Goal: Task Accomplishment & Management: Manage account settings

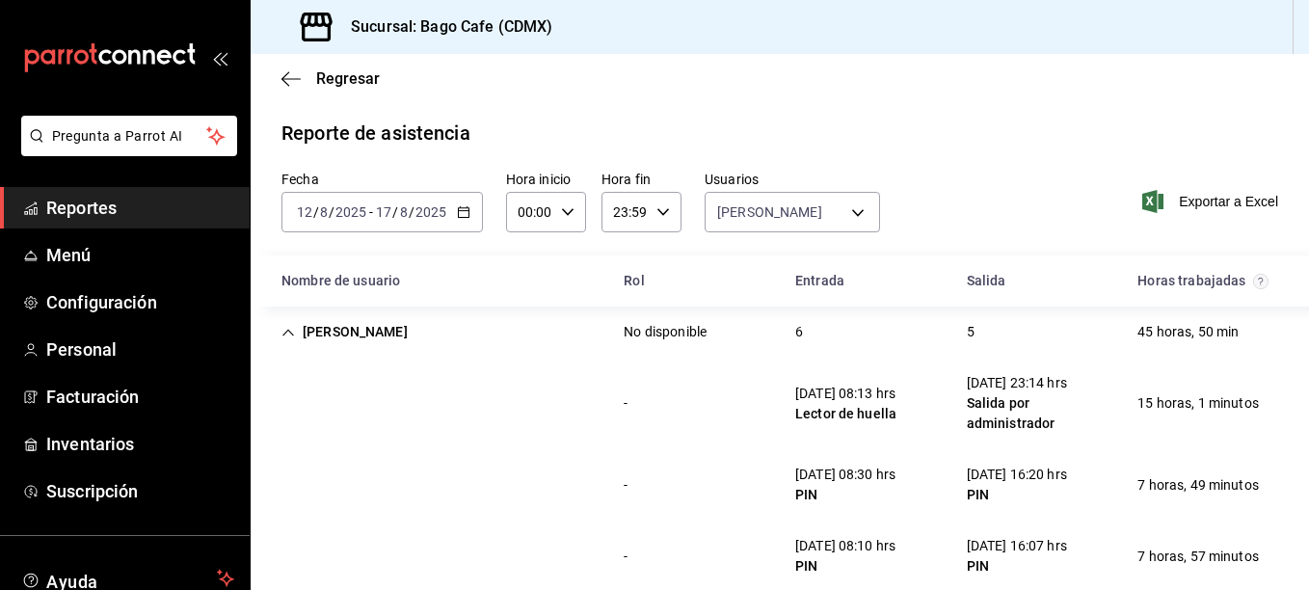
scroll to position [193, 0]
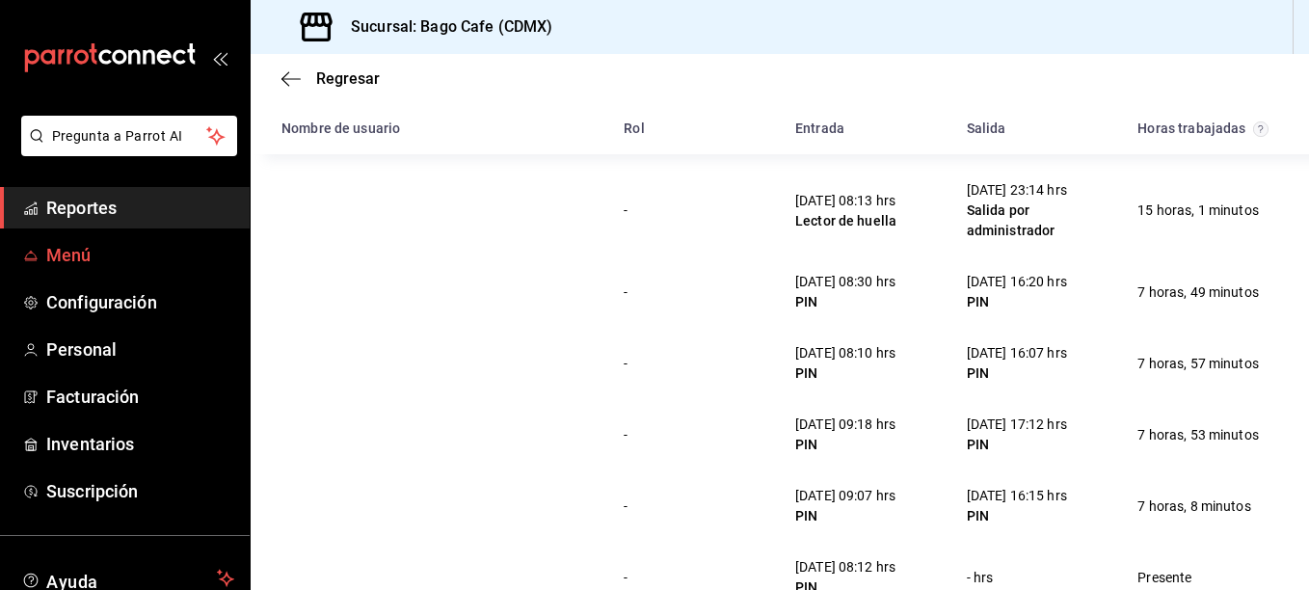
click at [80, 251] on span "Menú" at bounding box center [140, 255] width 188 height 26
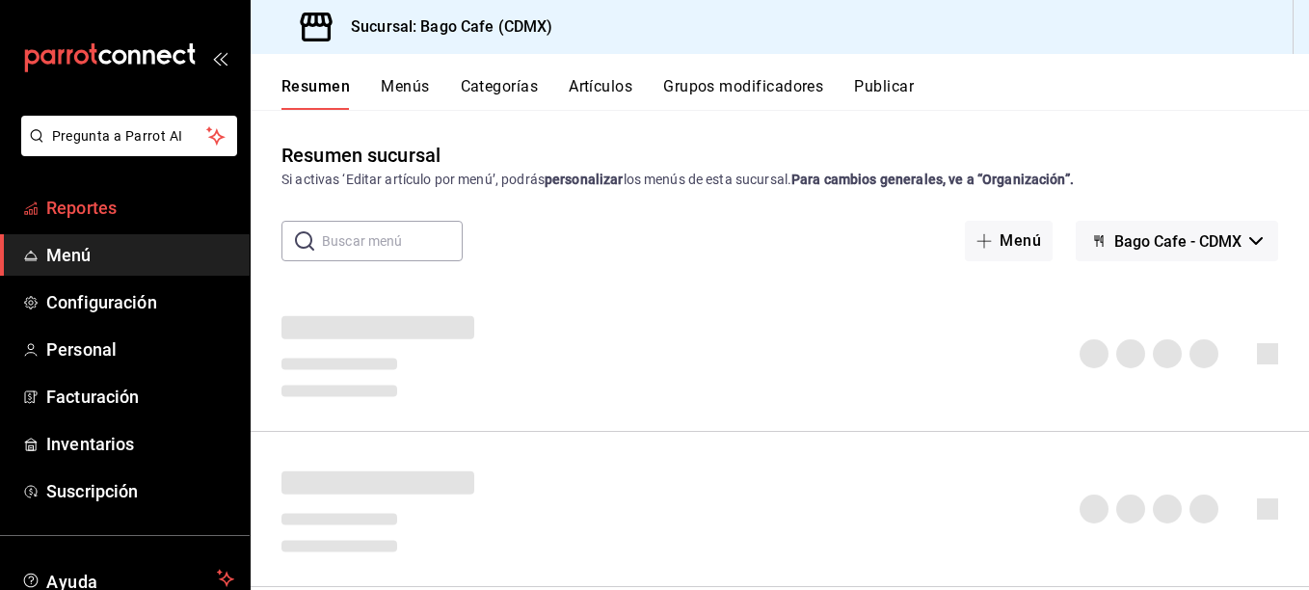
click at [120, 208] on span "Reportes" at bounding box center [140, 208] width 188 height 26
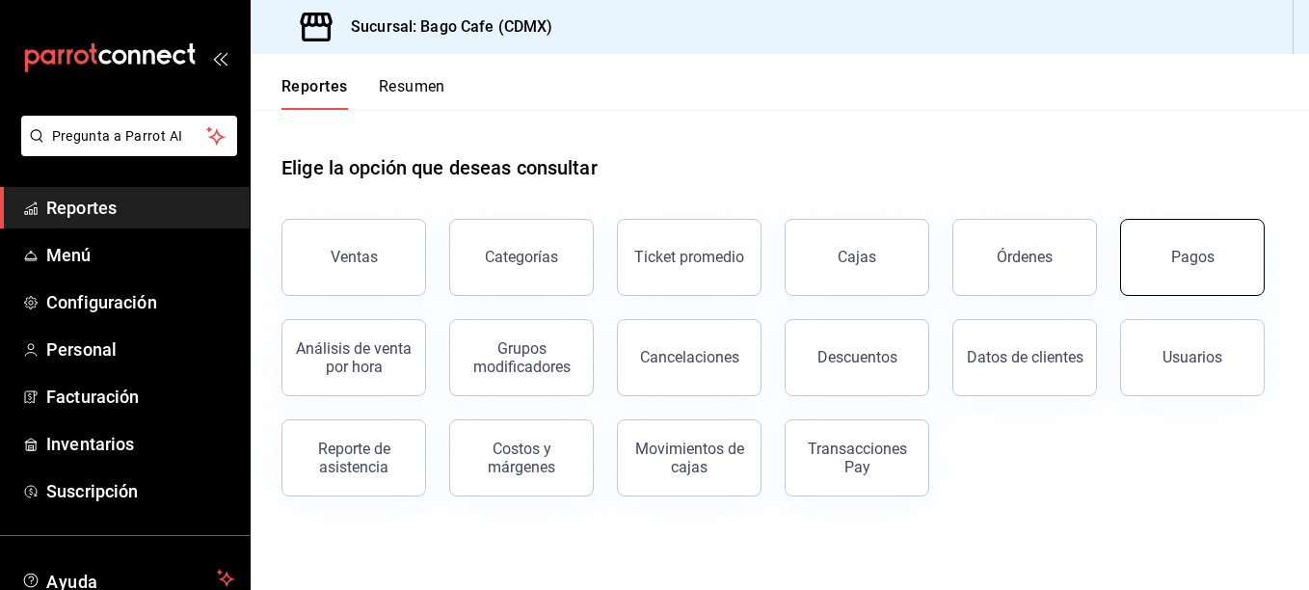
click at [1163, 245] on button "Pagos" at bounding box center [1192, 257] width 145 height 77
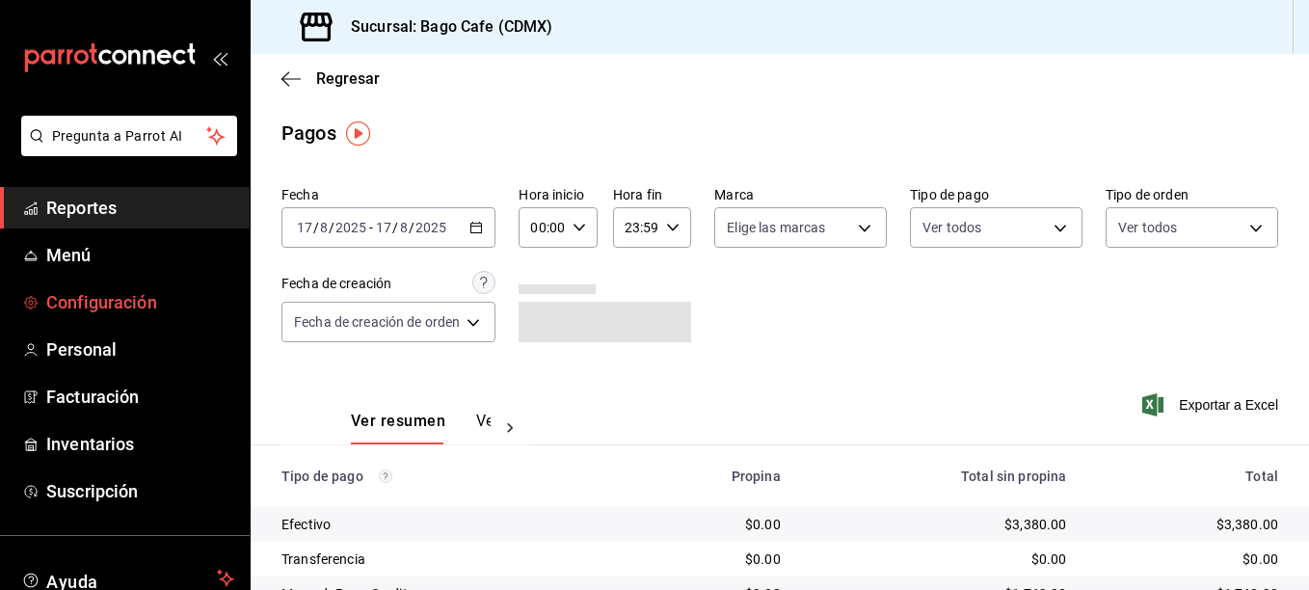
click at [109, 288] on link "Configuración" at bounding box center [125, 301] width 250 height 41
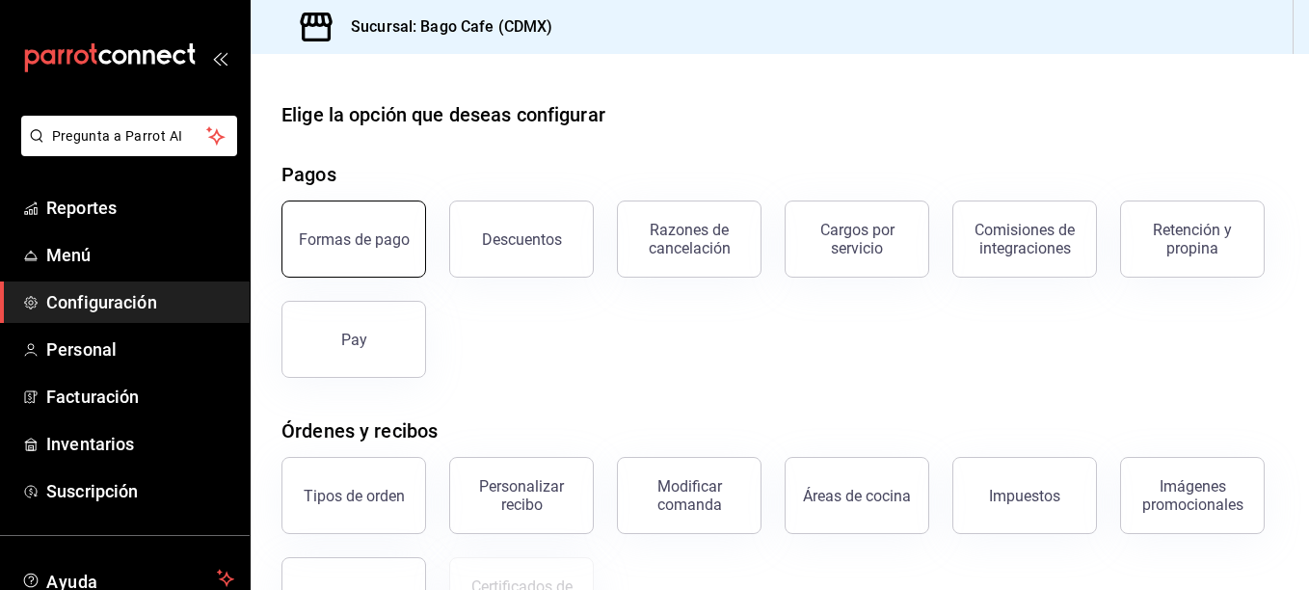
click at [331, 229] on button "Formas de pago" at bounding box center [353, 238] width 145 height 77
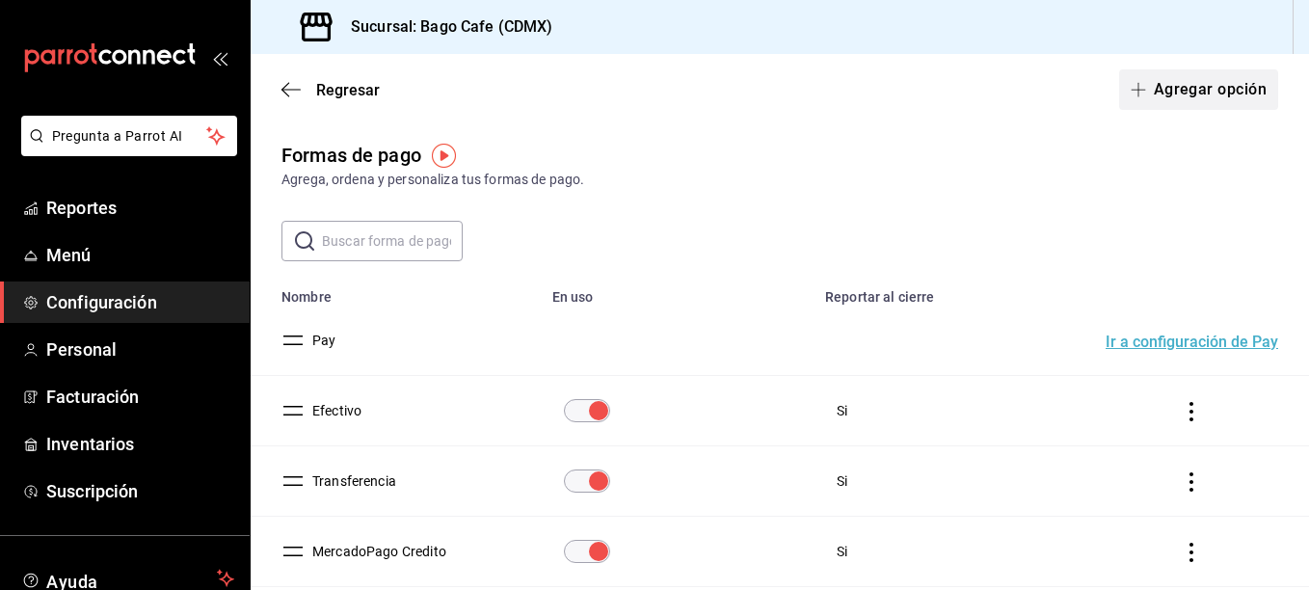
click at [1189, 83] on button "Agregar opción" at bounding box center [1198, 89] width 159 height 40
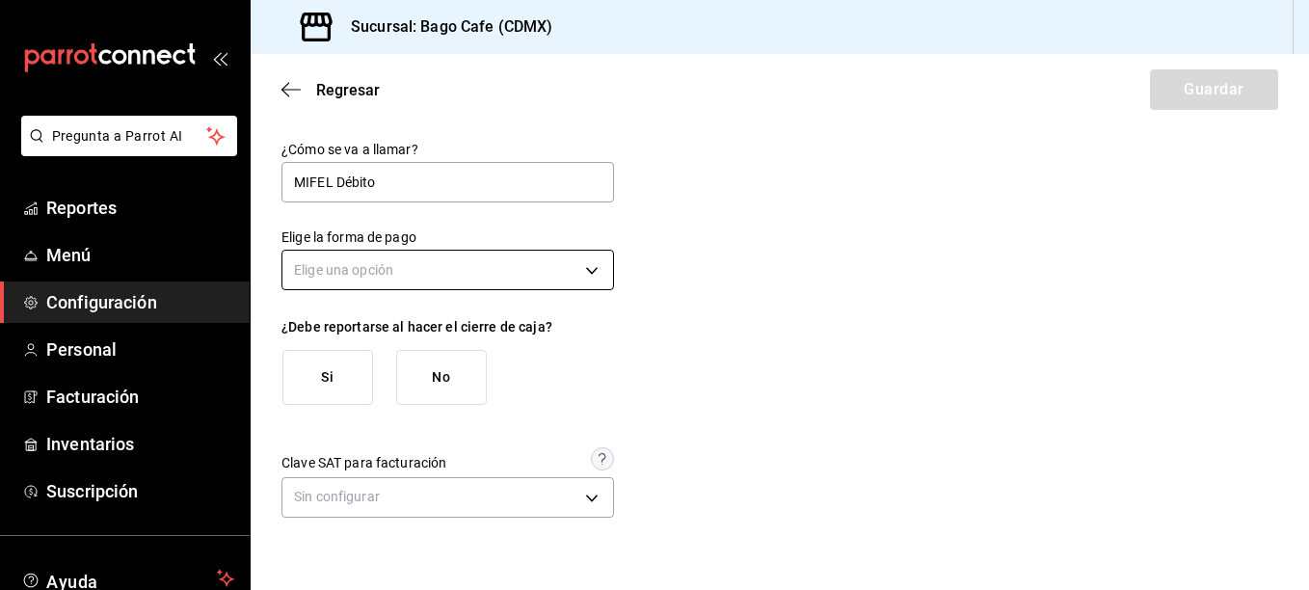
type input "MIFEL Débito"
click at [450, 266] on body "Pregunta a Parrot AI Reportes Menú Configuración Personal Facturación Inventari…" at bounding box center [654, 295] width 1309 height 590
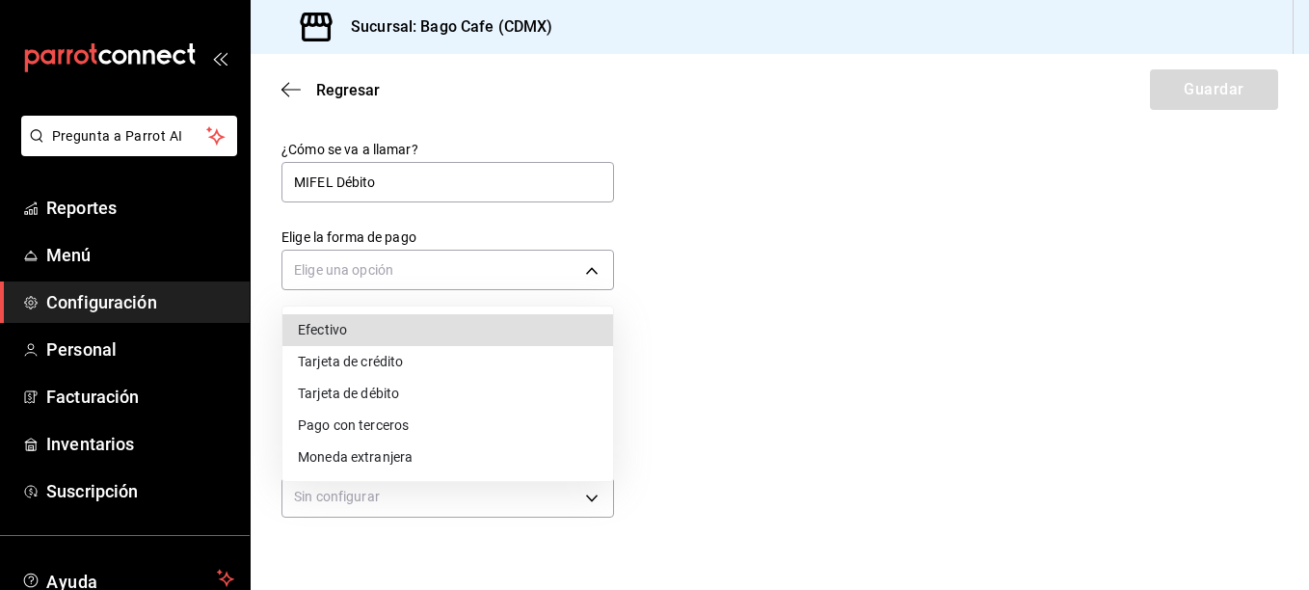
click at [450, 398] on li "Tarjeta de débito" at bounding box center [447, 394] width 331 height 32
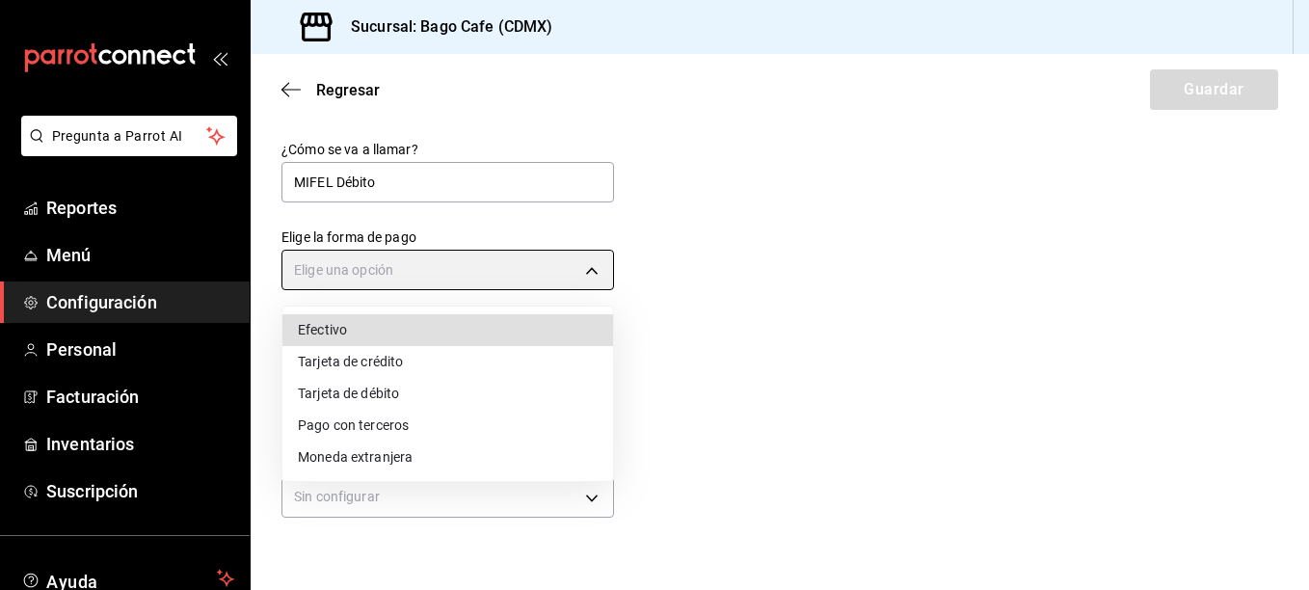
type input "DEBIT_CARD"
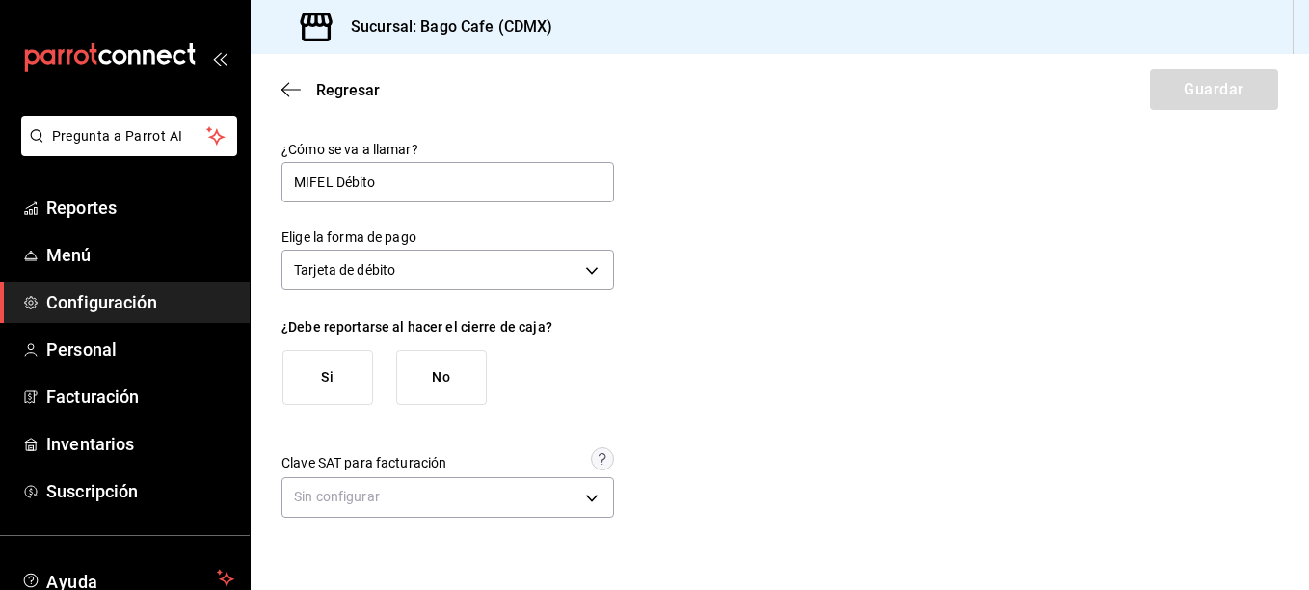
click at [785, 417] on div "¿Cómo se va a llamar? MIFEL Débito Elige la forma de pago Tarjeta de débito DEB…" at bounding box center [779, 332] width 996 height 383
click at [345, 371] on button "Si" at bounding box center [327, 377] width 91 height 55
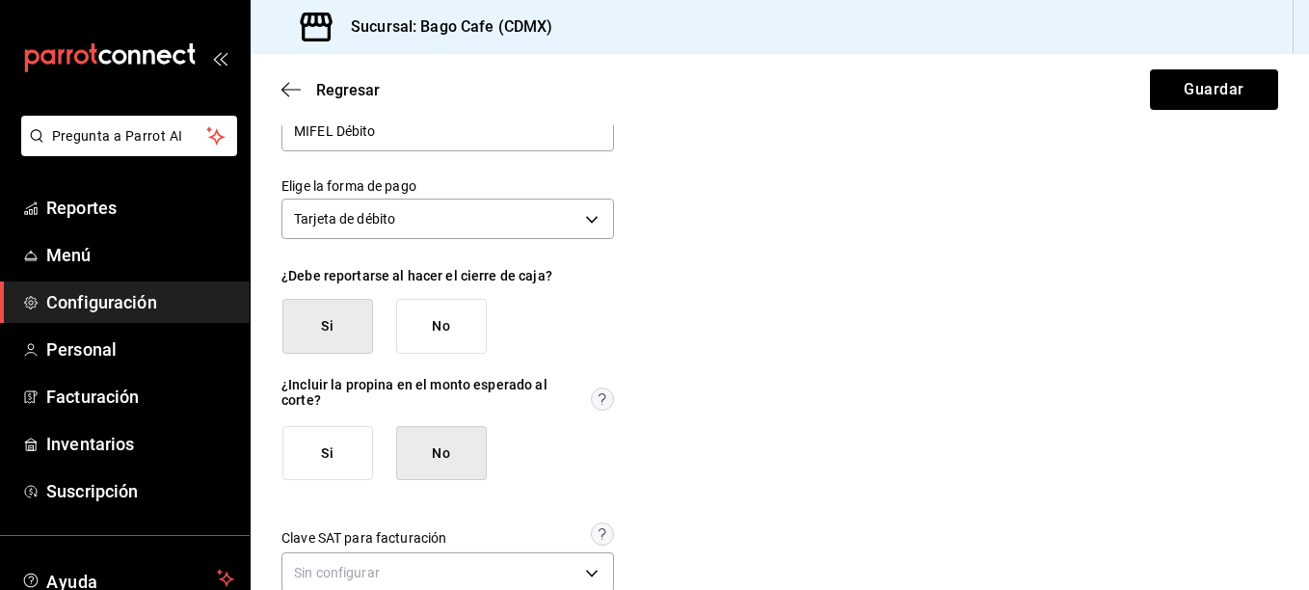
scroll to position [93, 0]
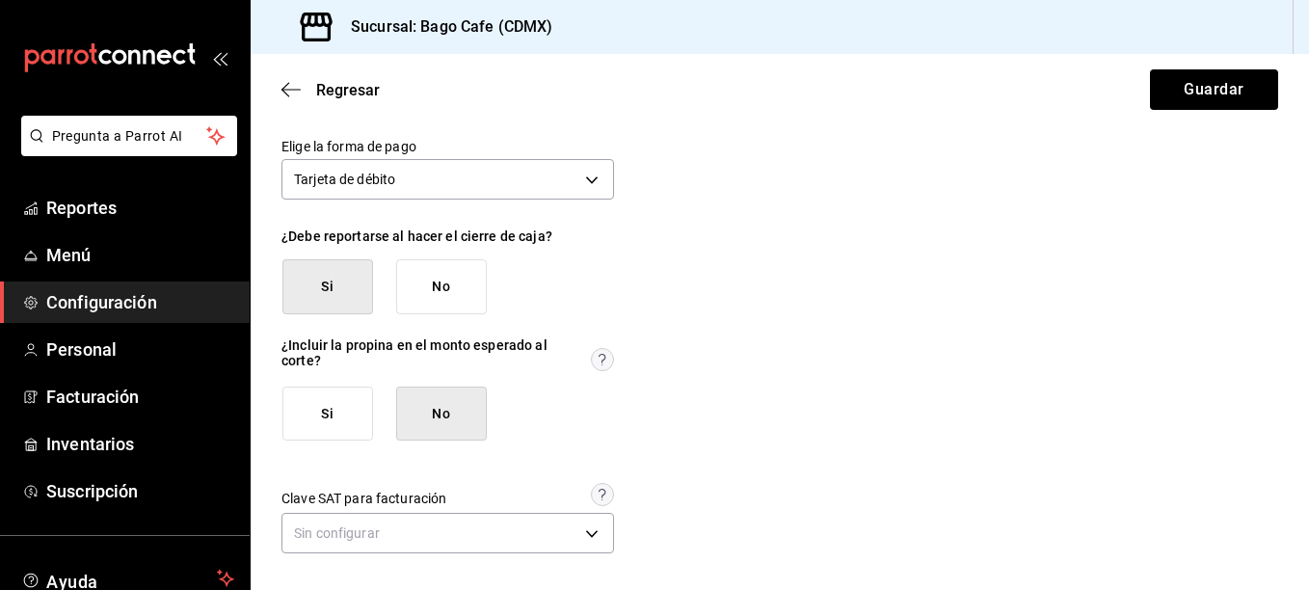
click at [444, 282] on button "No" at bounding box center [441, 286] width 91 height 55
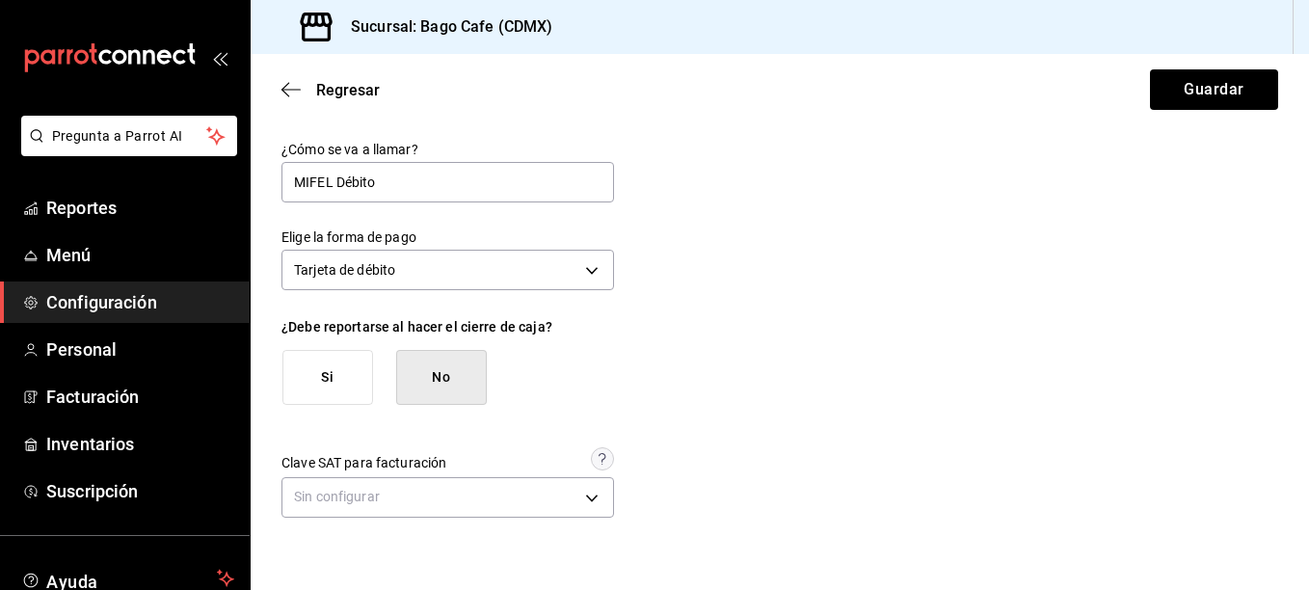
scroll to position [0, 0]
click at [330, 359] on button "Si" at bounding box center [327, 377] width 91 height 55
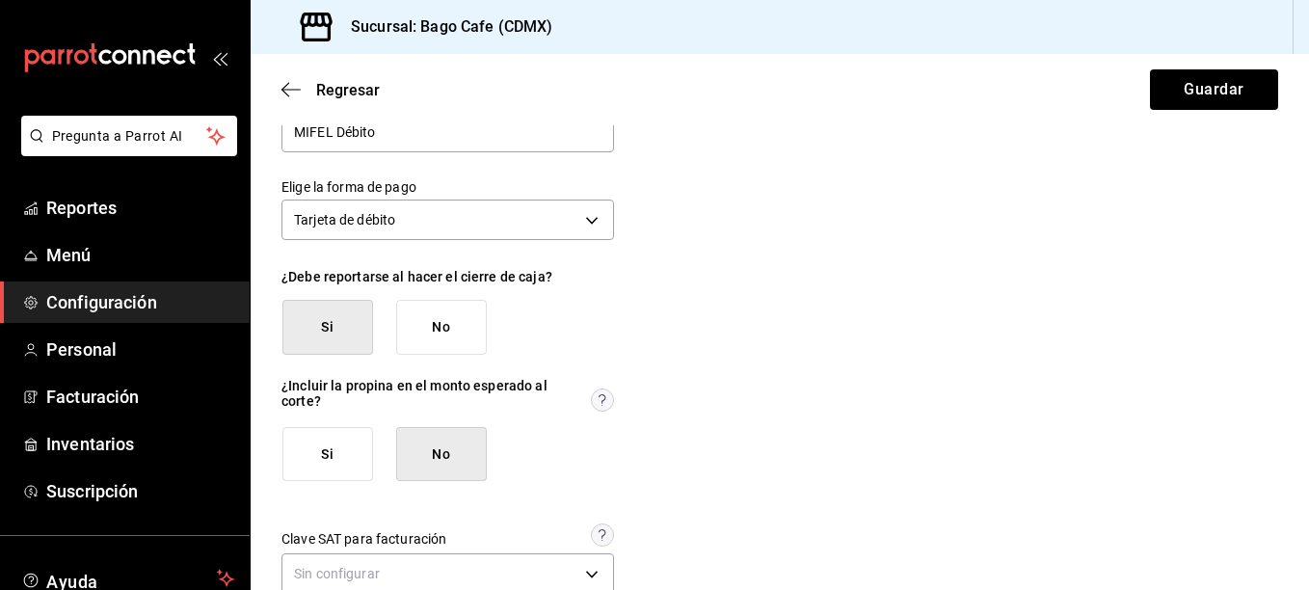
scroll to position [93, 0]
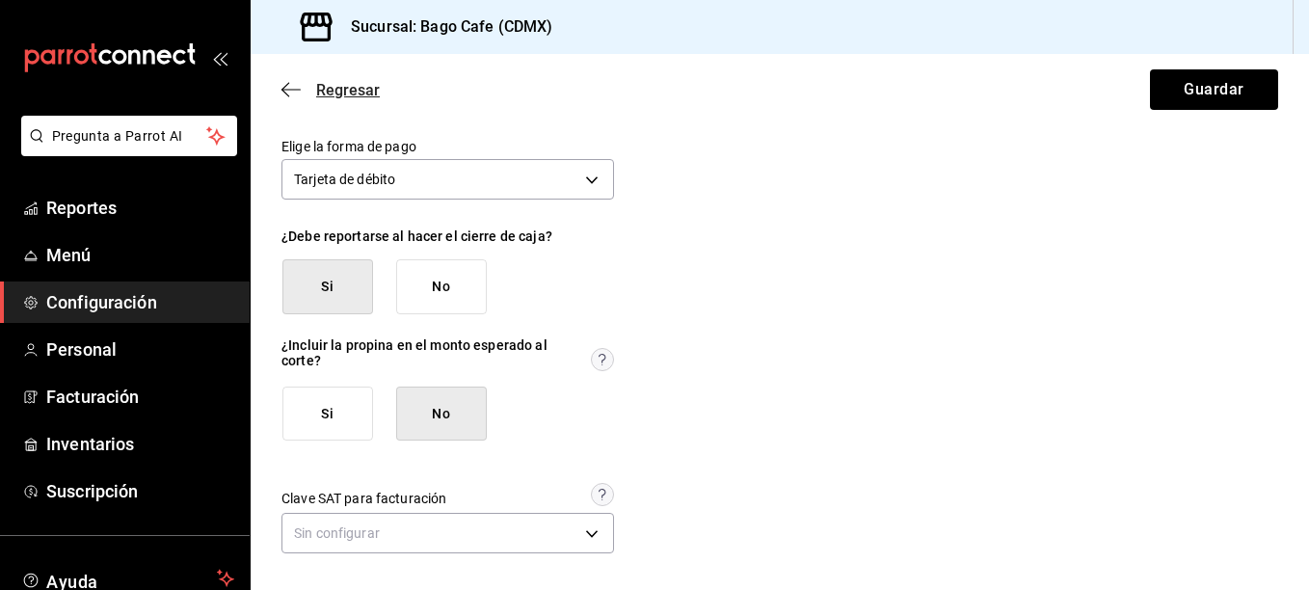
click at [286, 87] on icon "button" at bounding box center [290, 89] width 19 height 17
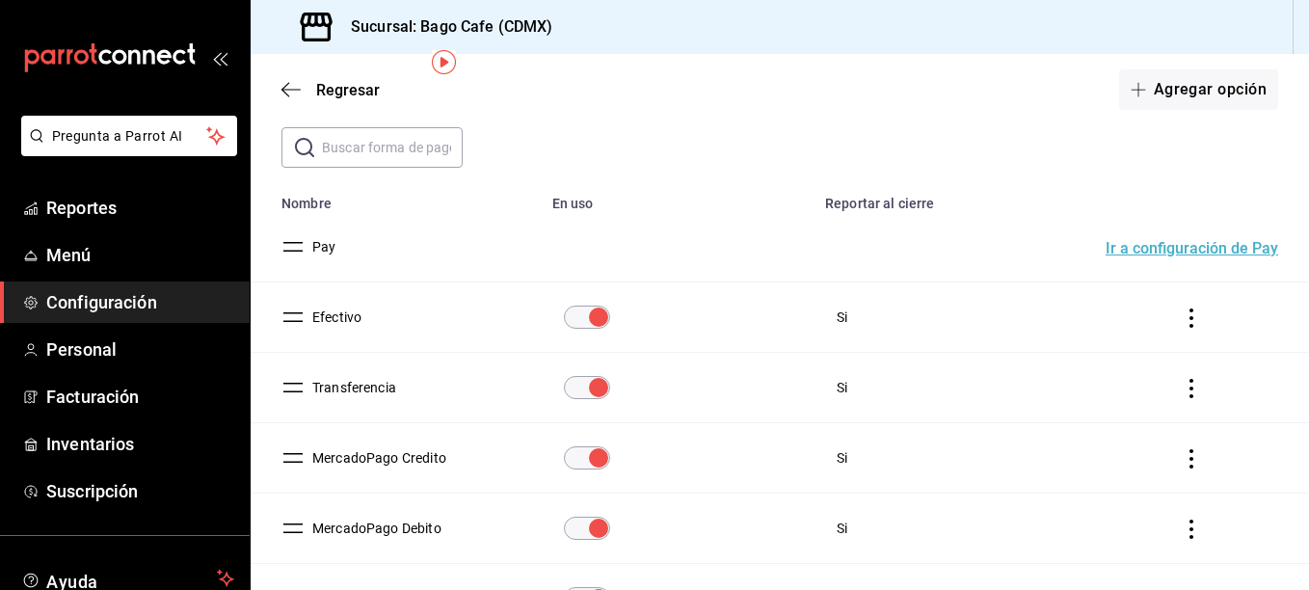
click at [352, 387] on button "Transferencia" at bounding box center [350, 387] width 92 height 19
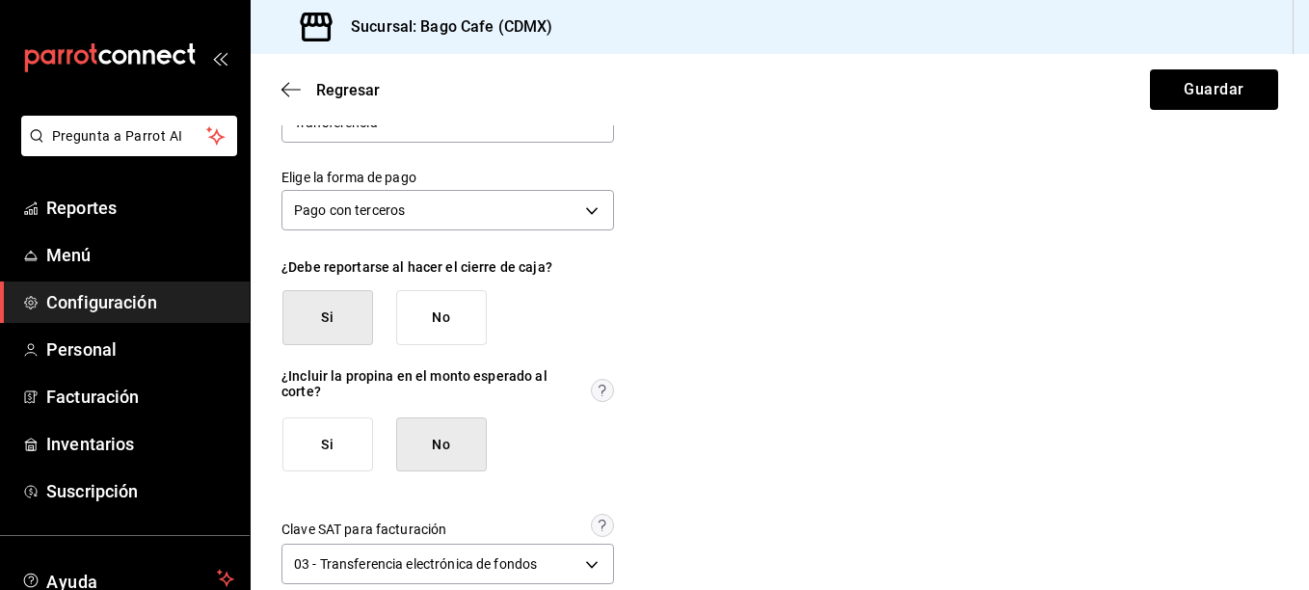
scroll to position [93, 0]
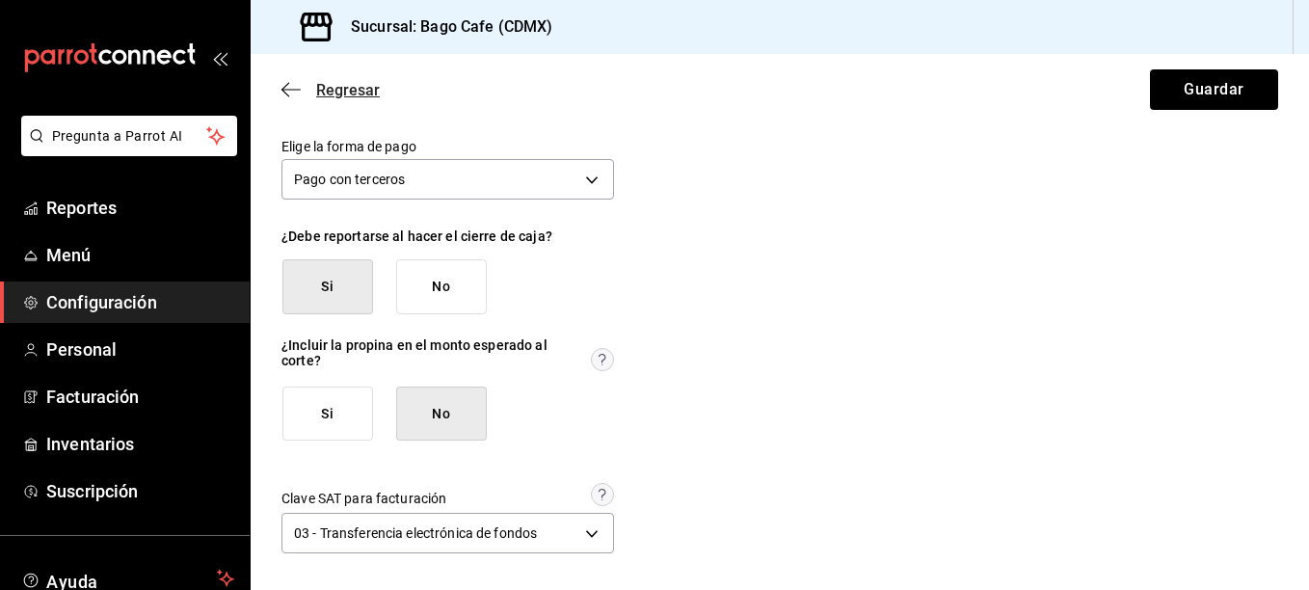
drag, startPoint x: 279, startPoint y: 88, endPoint x: 296, endPoint y: 93, distance: 17.4
click at [280, 88] on div "Regresar Guardar" at bounding box center [780, 89] width 1058 height 71
click at [288, 90] on icon "button" at bounding box center [290, 89] width 19 height 1
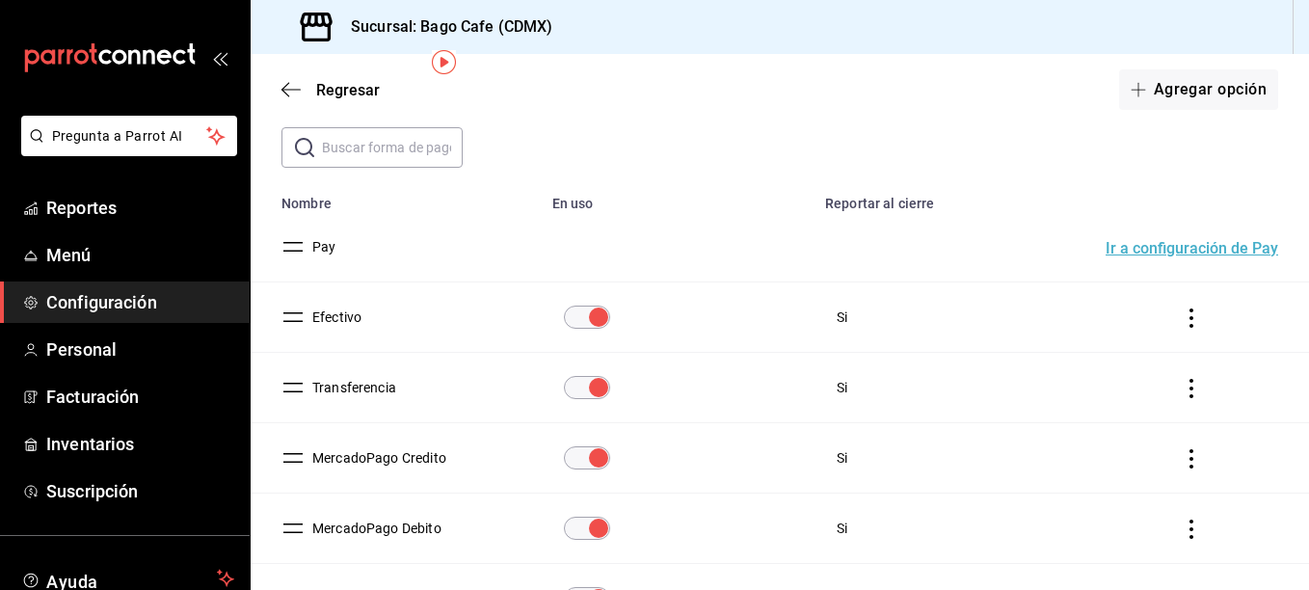
click at [337, 308] on button "Efectivo" at bounding box center [332, 316] width 57 height 19
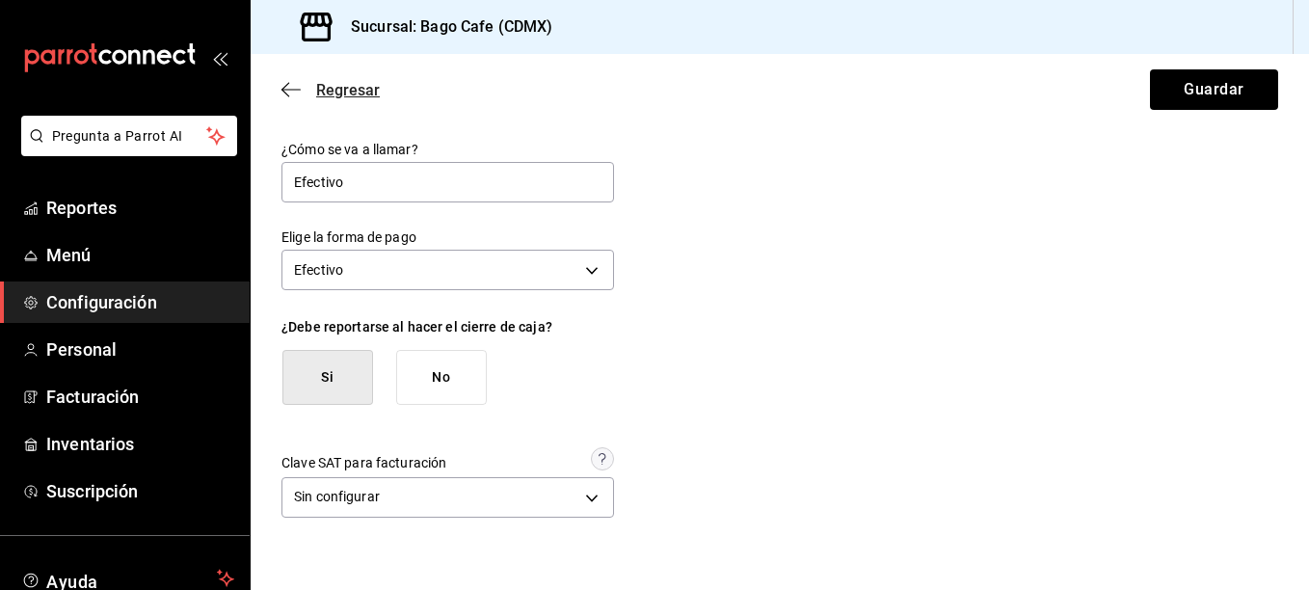
click at [290, 82] on icon "button" at bounding box center [290, 89] width 19 height 17
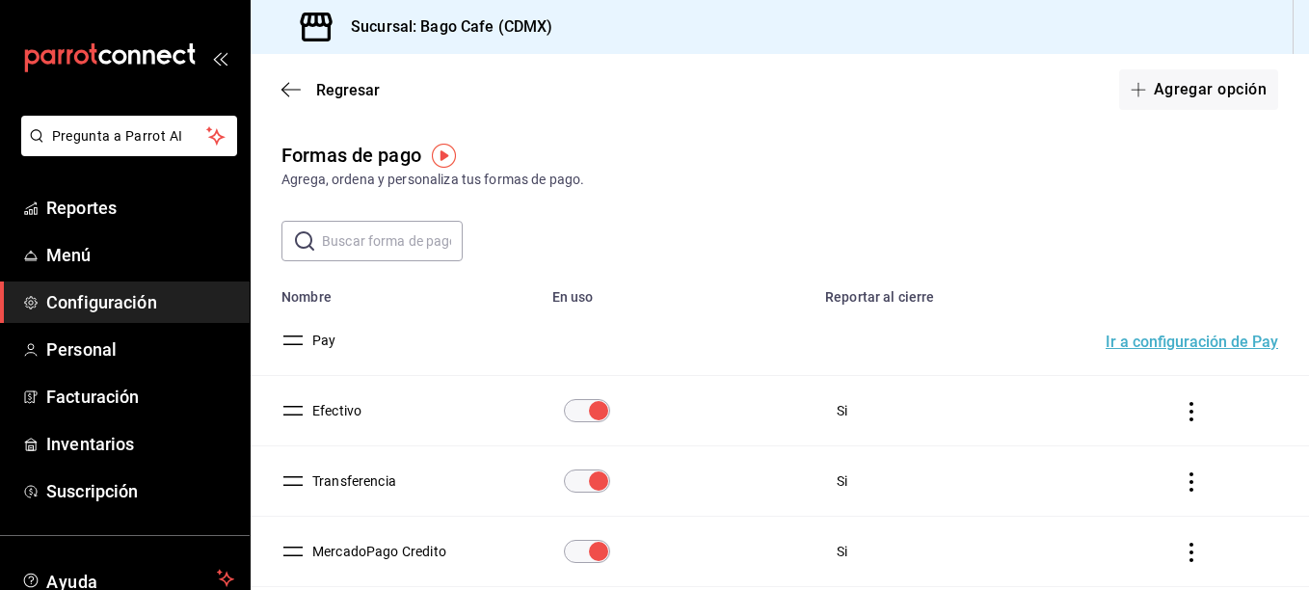
click at [369, 549] on button "MercadoPago Credito" at bounding box center [375, 551] width 142 height 19
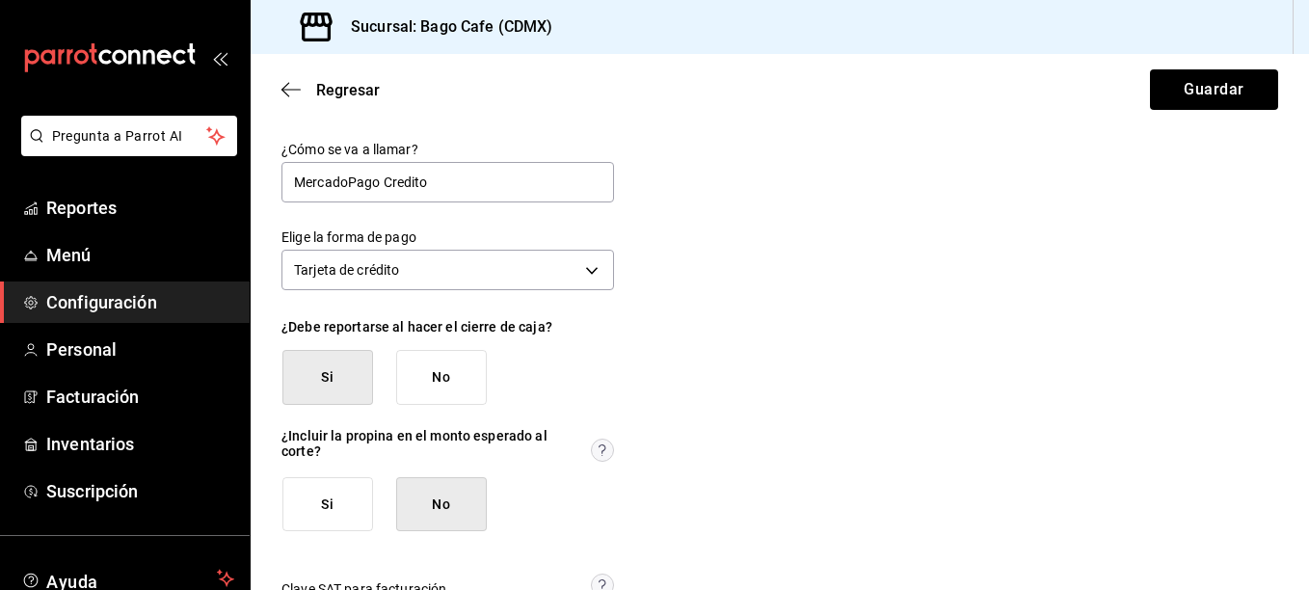
scroll to position [93, 0]
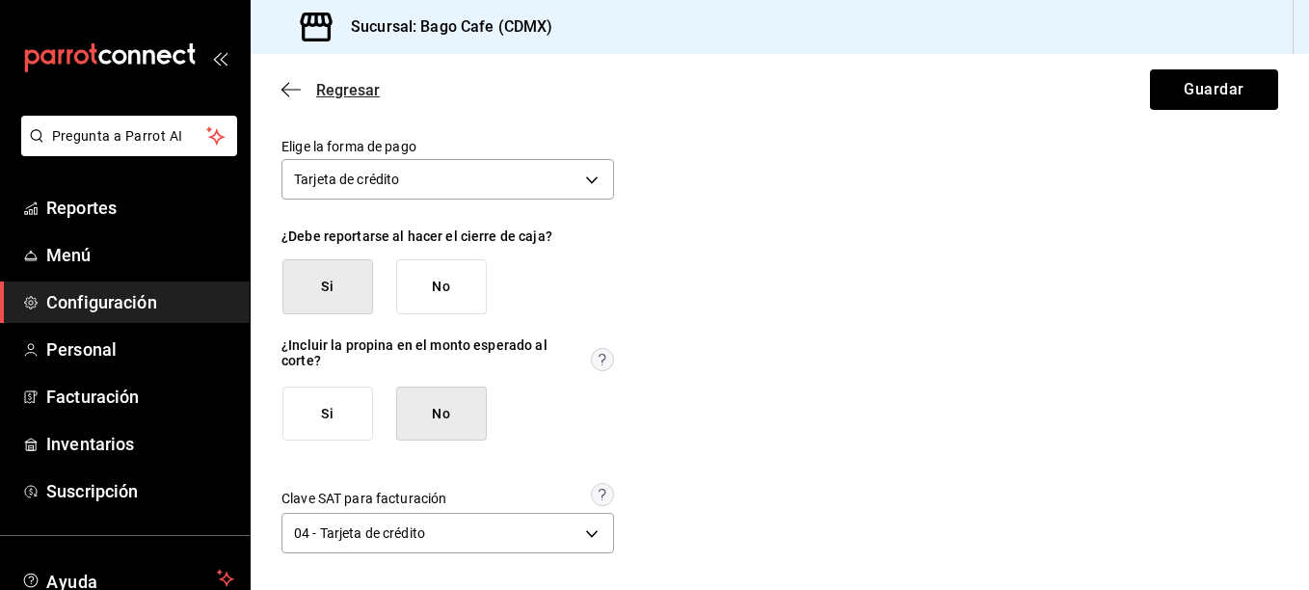
click at [293, 85] on icon "button" at bounding box center [290, 89] width 19 height 17
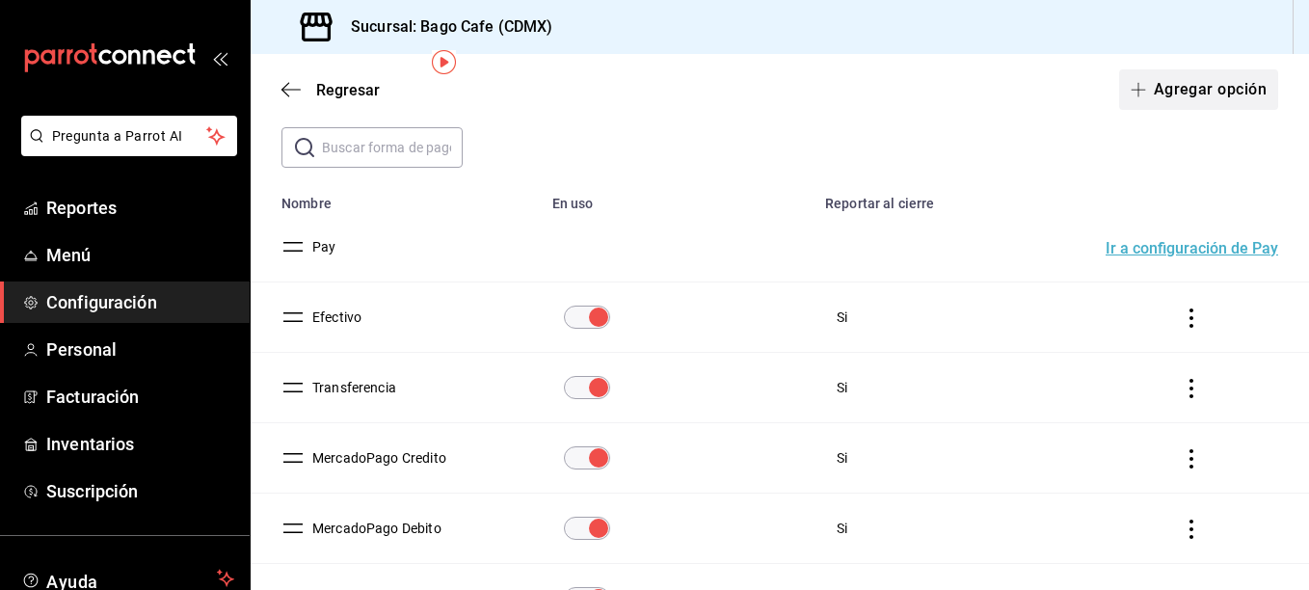
click at [1197, 93] on button "Agregar opción" at bounding box center [1198, 89] width 159 height 40
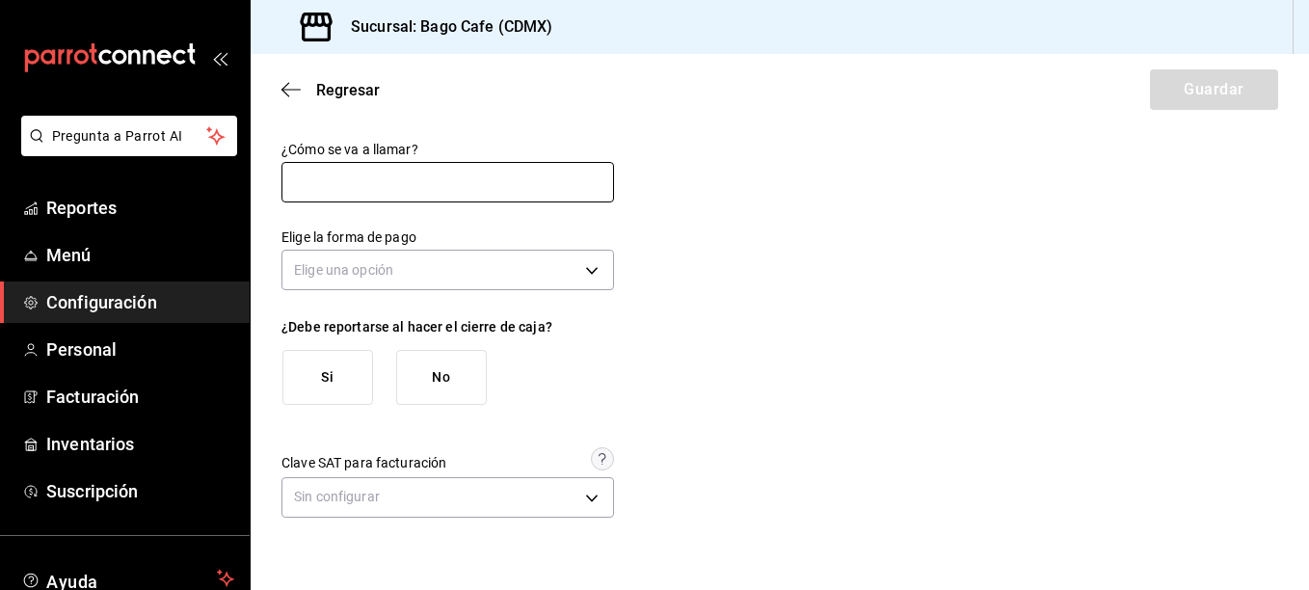
click at [339, 168] on input "text" at bounding box center [447, 182] width 332 height 40
click at [444, 172] on input "text" at bounding box center [447, 182] width 332 height 40
type input "MIFEL DEBITO"
click at [915, 311] on div "¿Cómo se va a llamar? MIFEL DEBITO Elige la forma de pago Elige una opción ¿Deb…" at bounding box center [779, 332] width 996 height 383
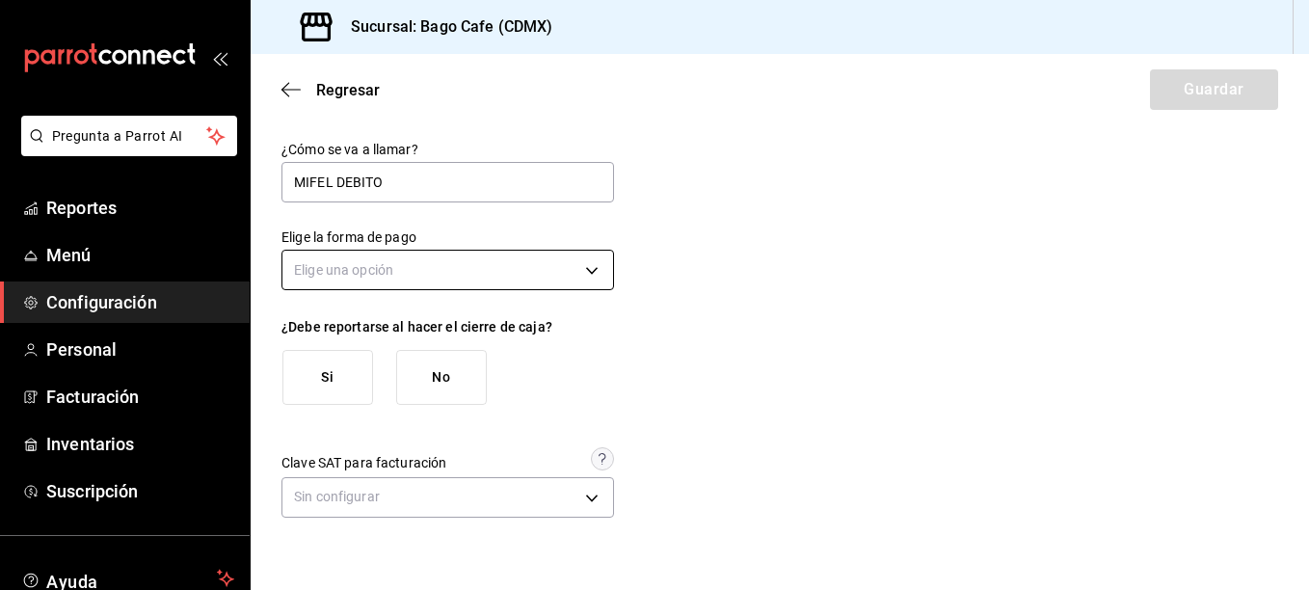
click at [347, 263] on body "Pregunta a Parrot AI Reportes Menú Configuración Personal Facturación Inventari…" at bounding box center [654, 295] width 1309 height 590
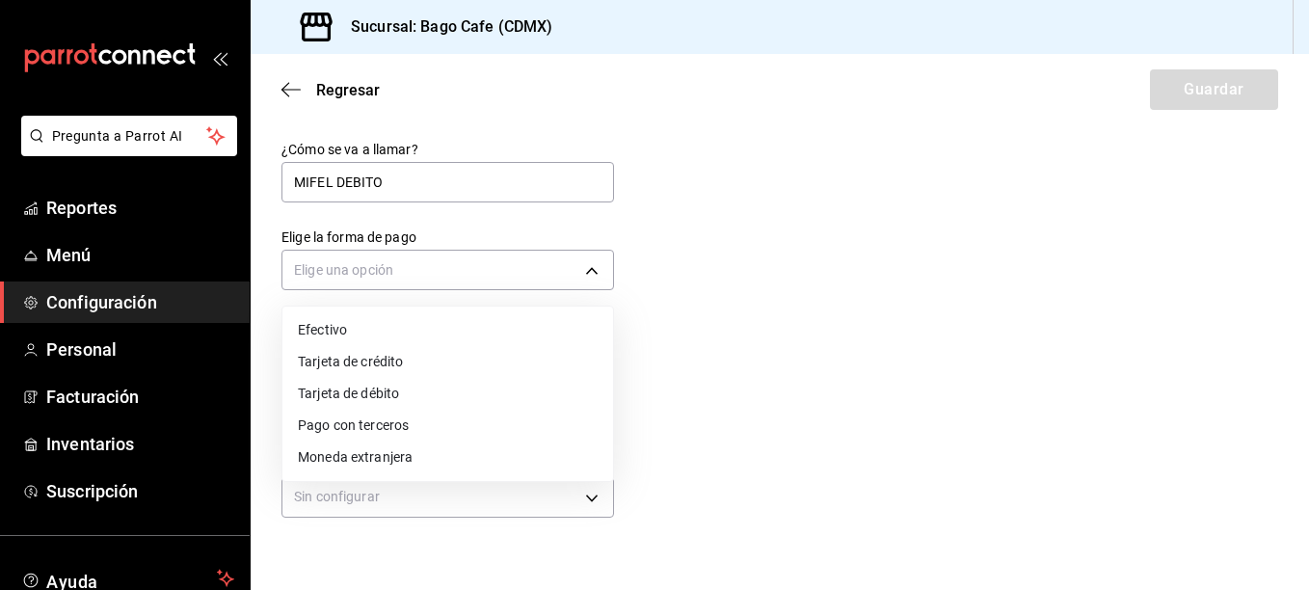
click at [386, 383] on li "Tarjeta de débito" at bounding box center [447, 394] width 331 height 32
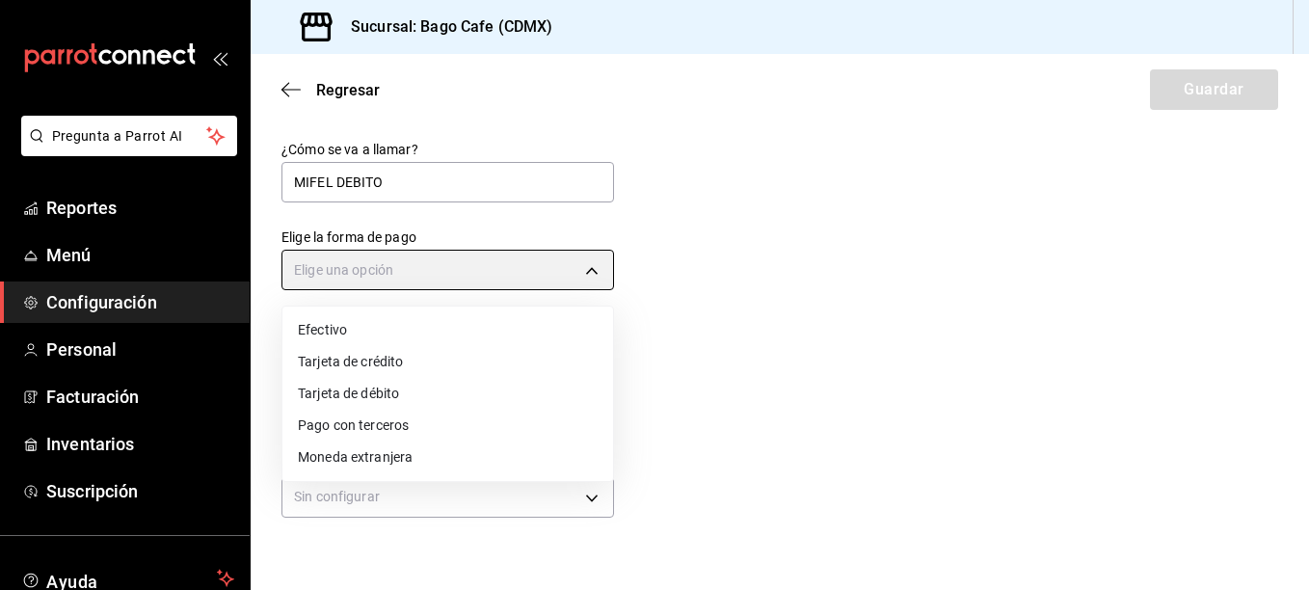
type input "DEBIT_CARD"
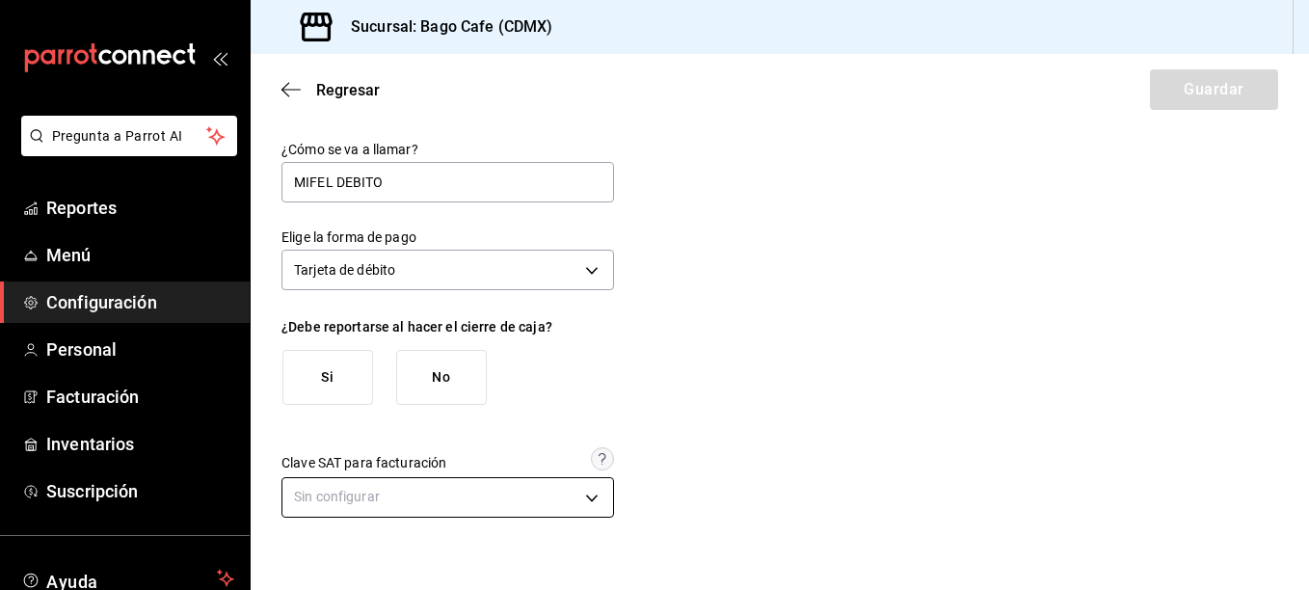
click at [406, 503] on body "Pregunta a Parrot AI Reportes Menú Configuración Personal Facturación Inventari…" at bounding box center [654, 295] width 1309 height 590
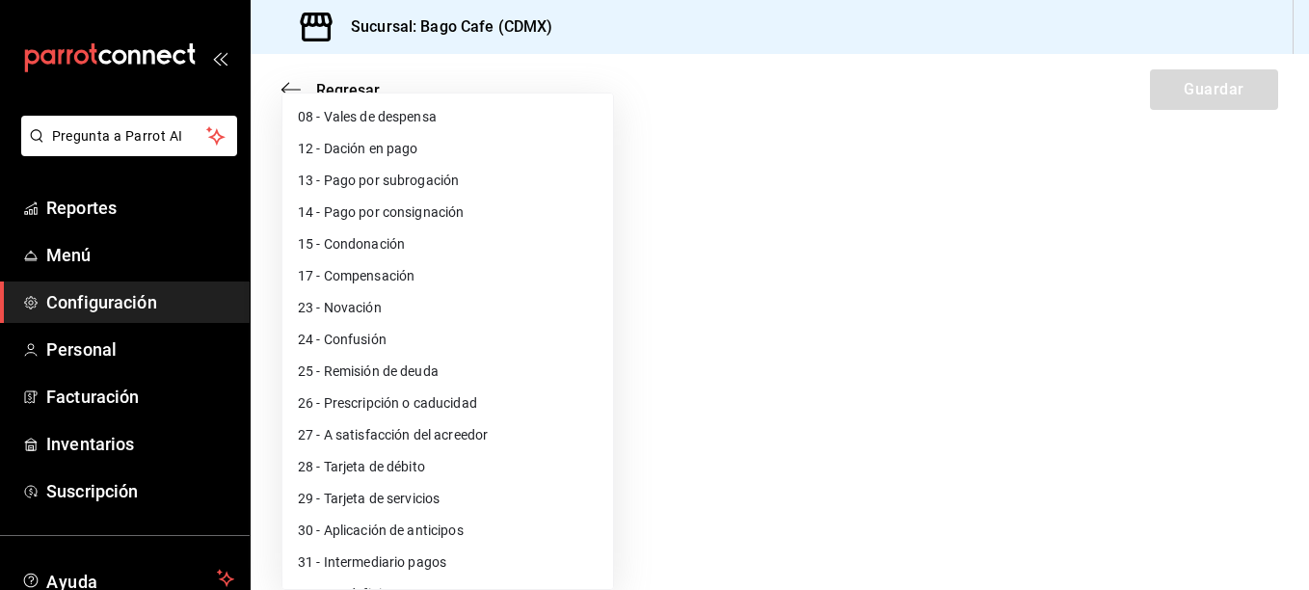
scroll to position [193, 0]
click at [406, 463] on li "28 - Tarjeta de débito" at bounding box center [447, 465] width 331 height 32
type input "28"
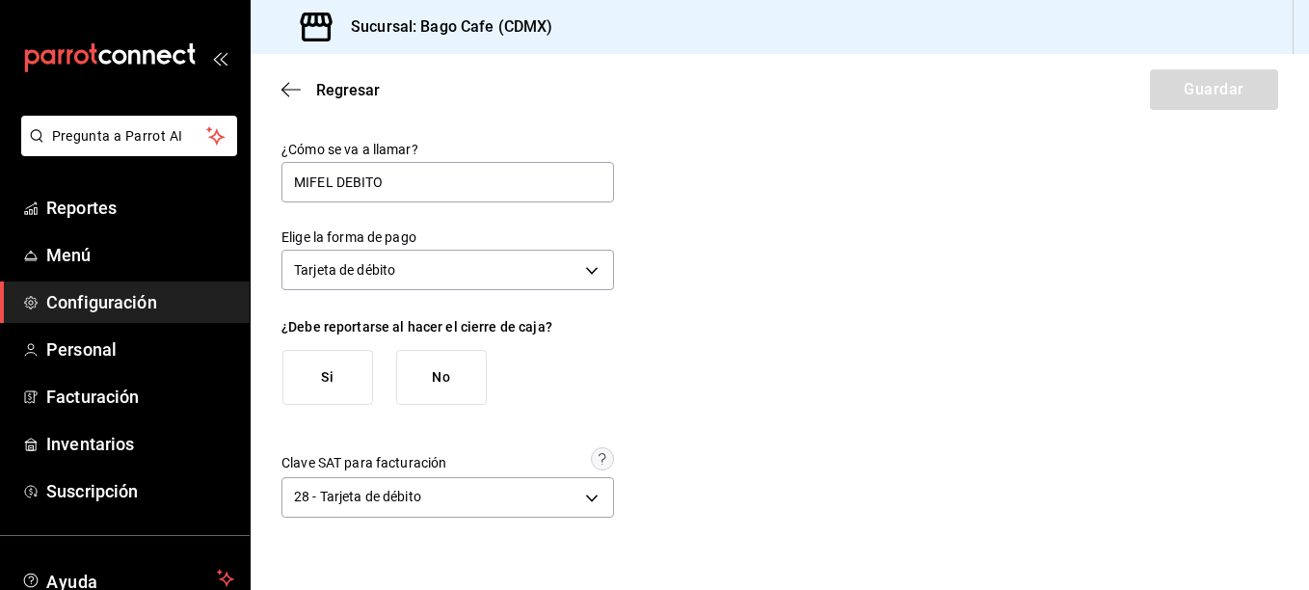
click at [824, 438] on div "¿Cómo se va a llamar? MIFEL DEBITO Elige la forma de pago Tarjeta de débito DEB…" at bounding box center [779, 332] width 996 height 383
click at [355, 367] on button "Si" at bounding box center [327, 377] width 91 height 55
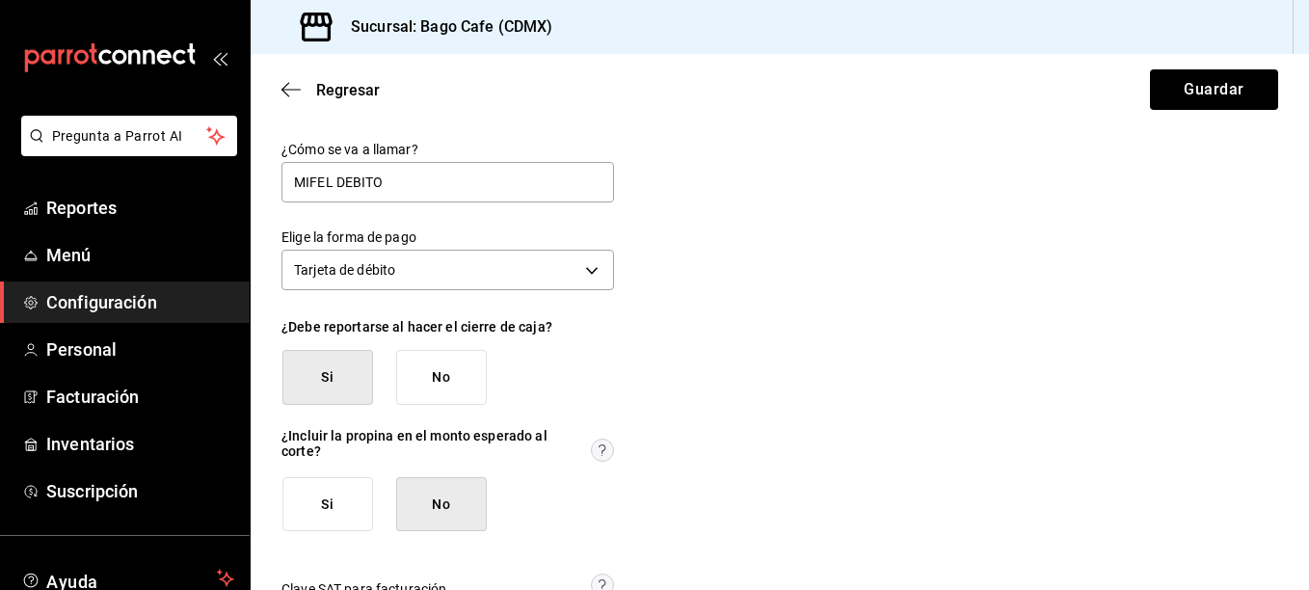
click at [463, 501] on button "No" at bounding box center [441, 504] width 91 height 55
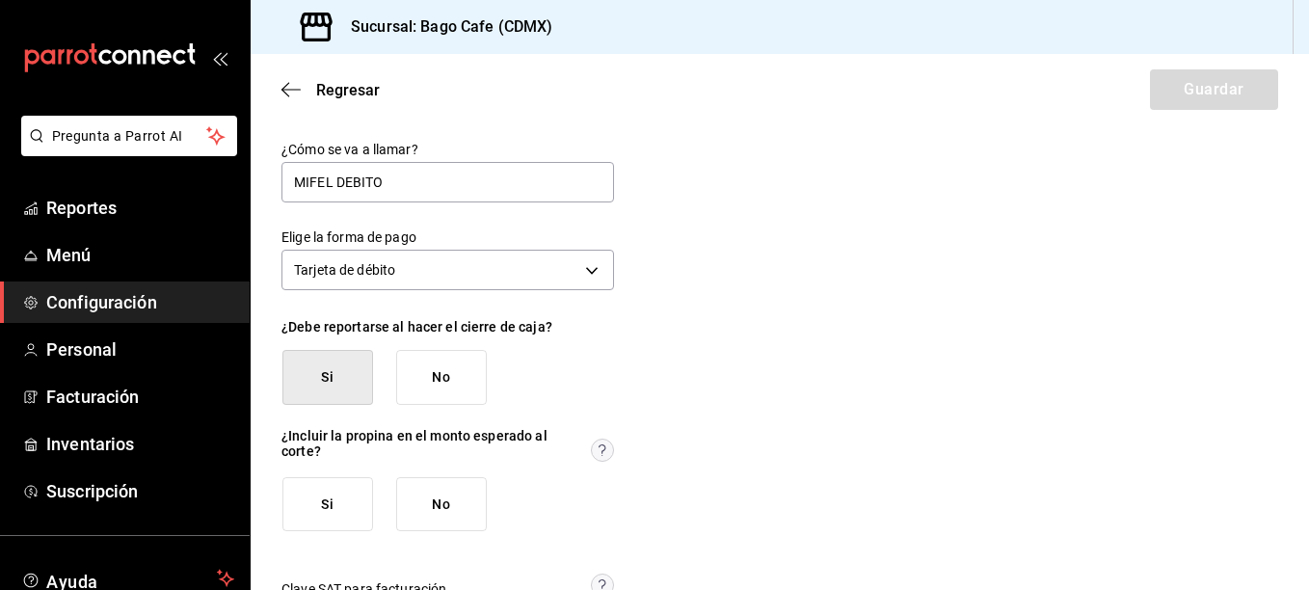
click at [443, 532] on button "No" at bounding box center [441, 504] width 91 height 55
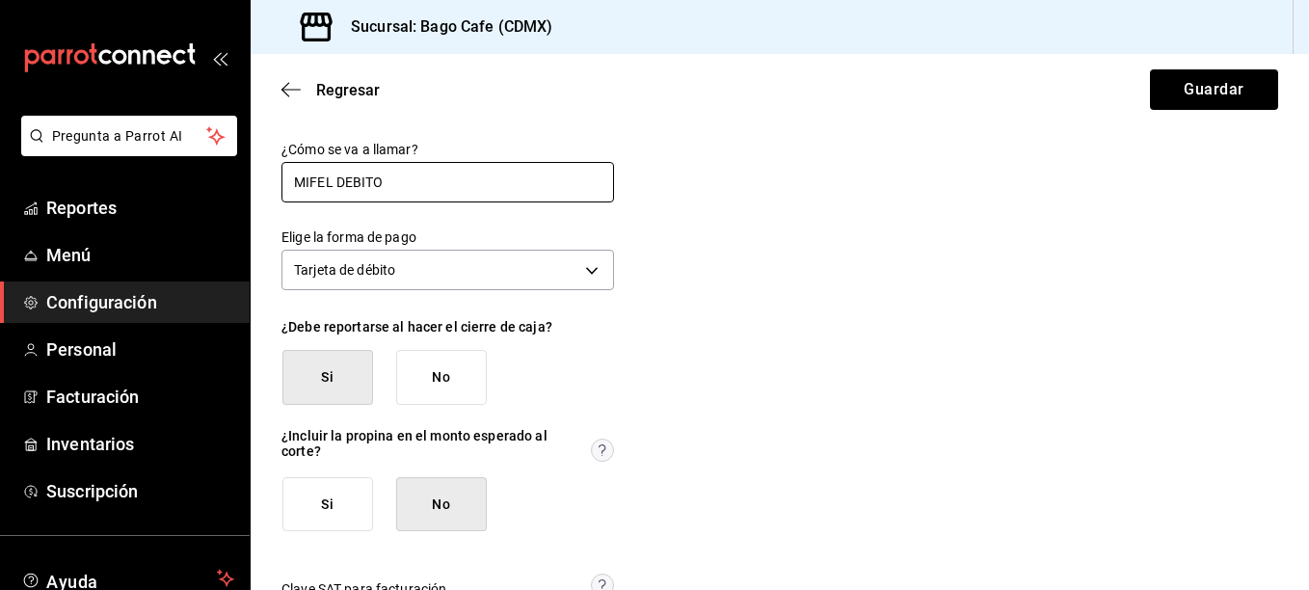
click at [413, 187] on input "MIFEL DEBITO" at bounding box center [447, 182] width 332 height 40
type input "MIFEL Débito"
click at [875, 224] on div "¿Cómo se va a llamar? MIFEL Débito Elige la forma de pago Tarjeta de débito DEB…" at bounding box center [779, 395] width 996 height 509
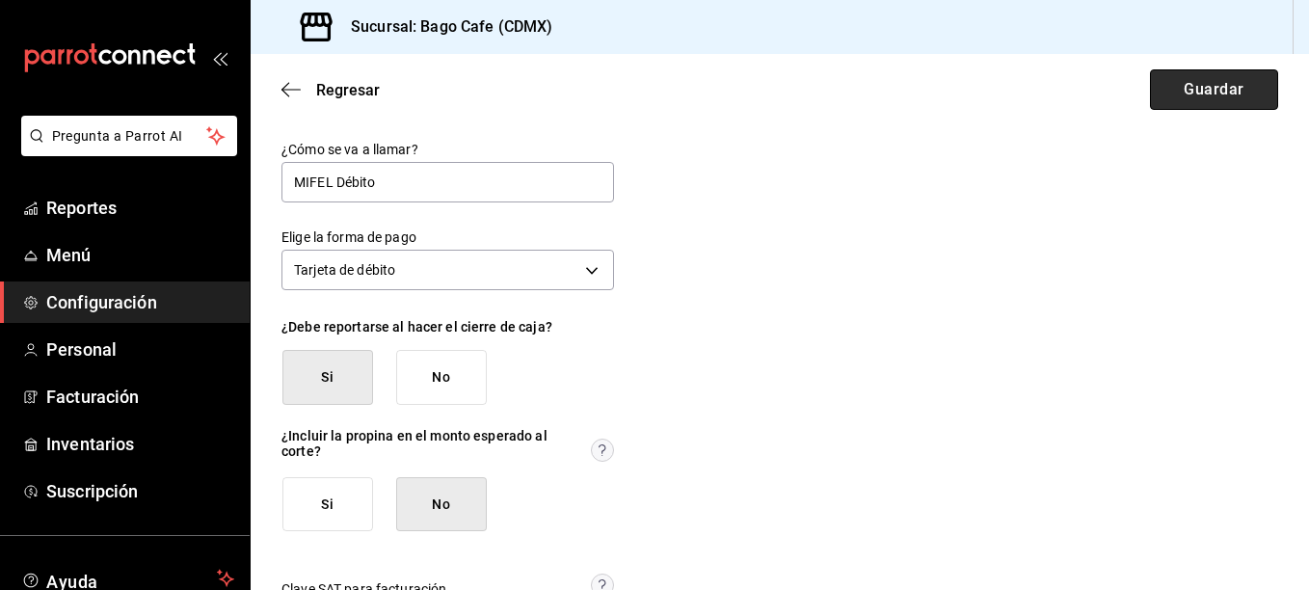
click at [1200, 93] on button "Guardar" at bounding box center [1214, 89] width 128 height 40
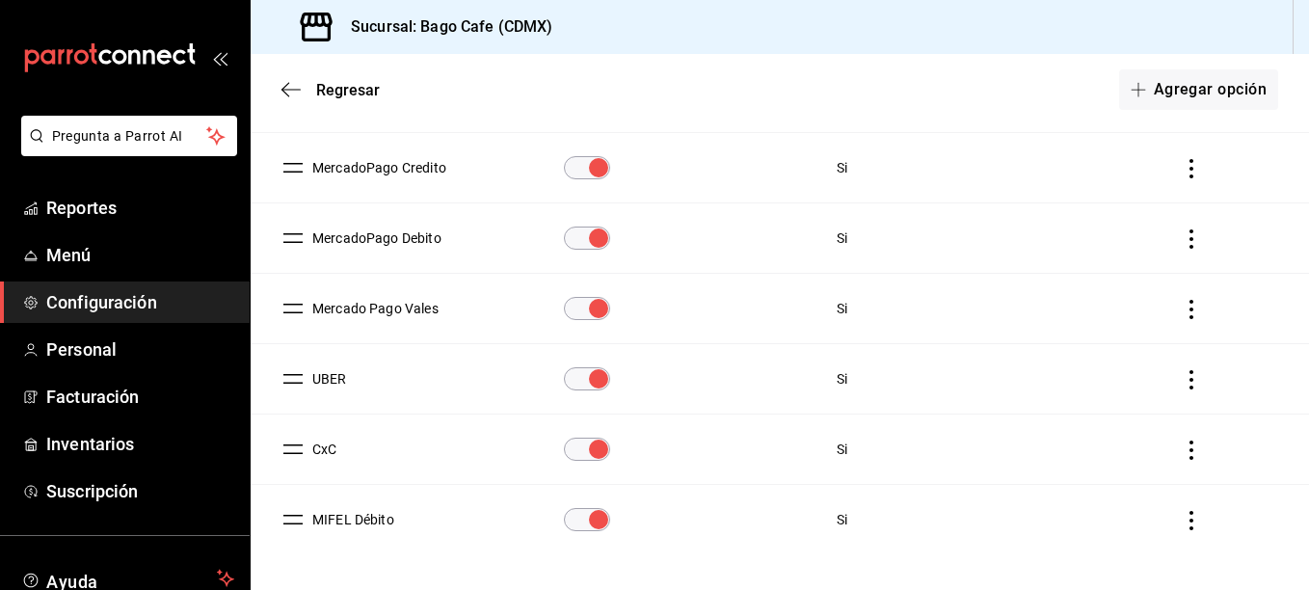
scroll to position [352, 0]
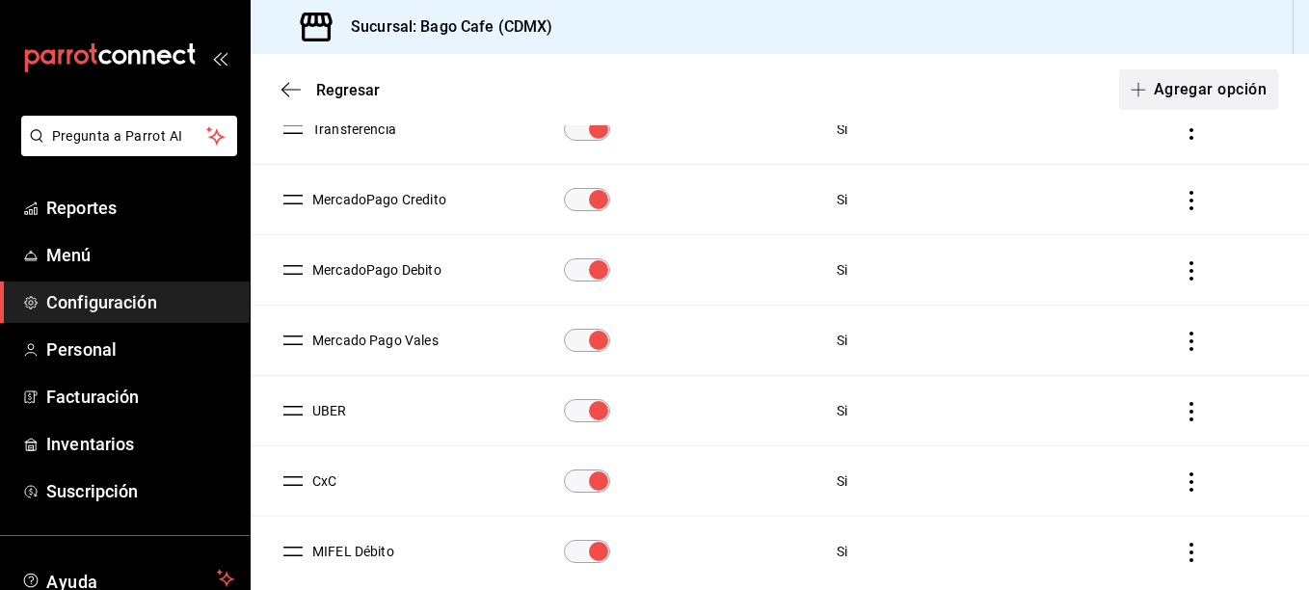
click at [1213, 88] on button "Agregar opción" at bounding box center [1198, 89] width 159 height 40
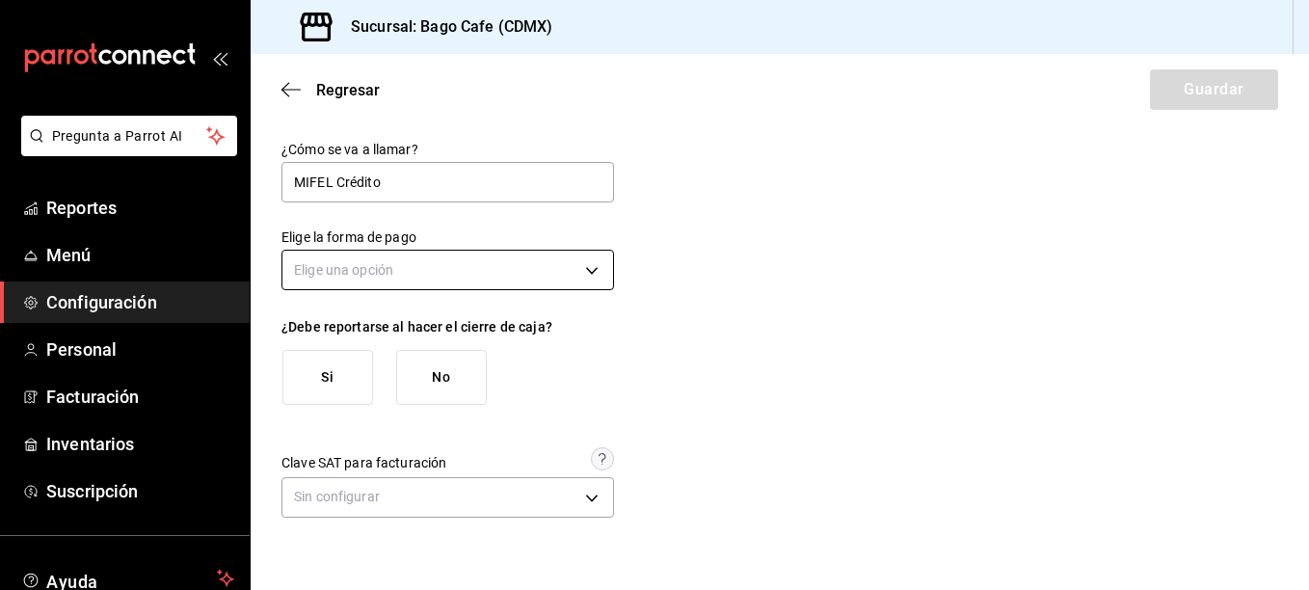
type input "MIFEL Crédito"
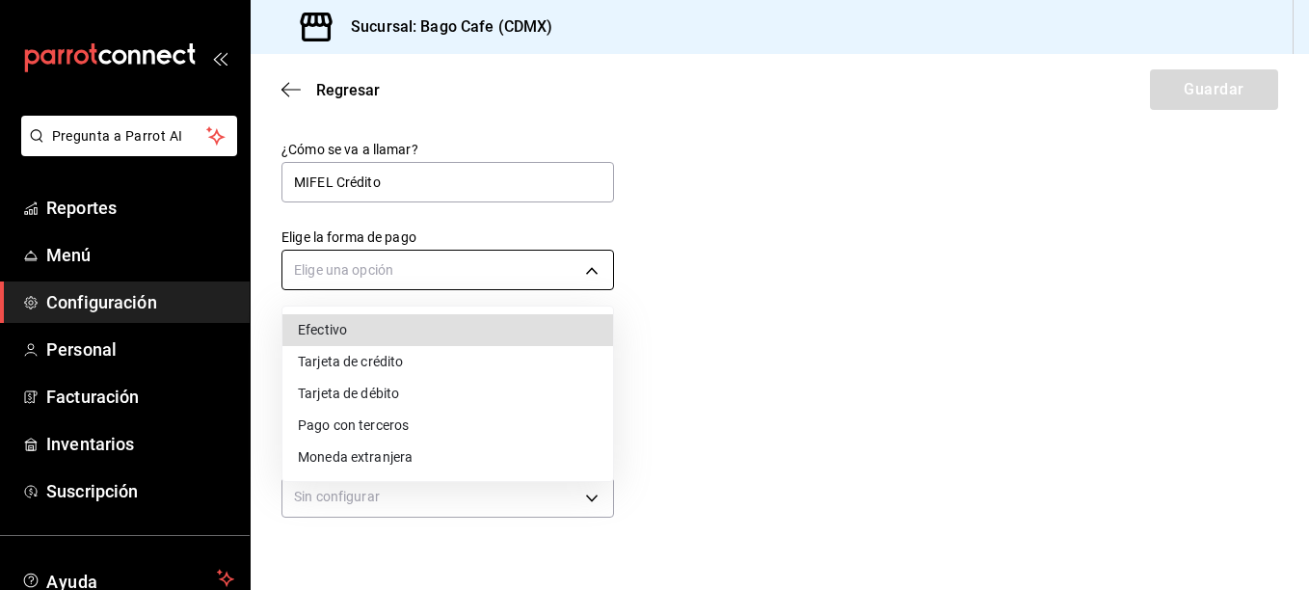
click at [409, 278] on body "Pregunta a Parrot AI Reportes Menú Configuración Personal Facturación Inventari…" at bounding box center [654, 295] width 1309 height 590
click at [400, 348] on li "Tarjeta de crédito" at bounding box center [447, 362] width 331 height 32
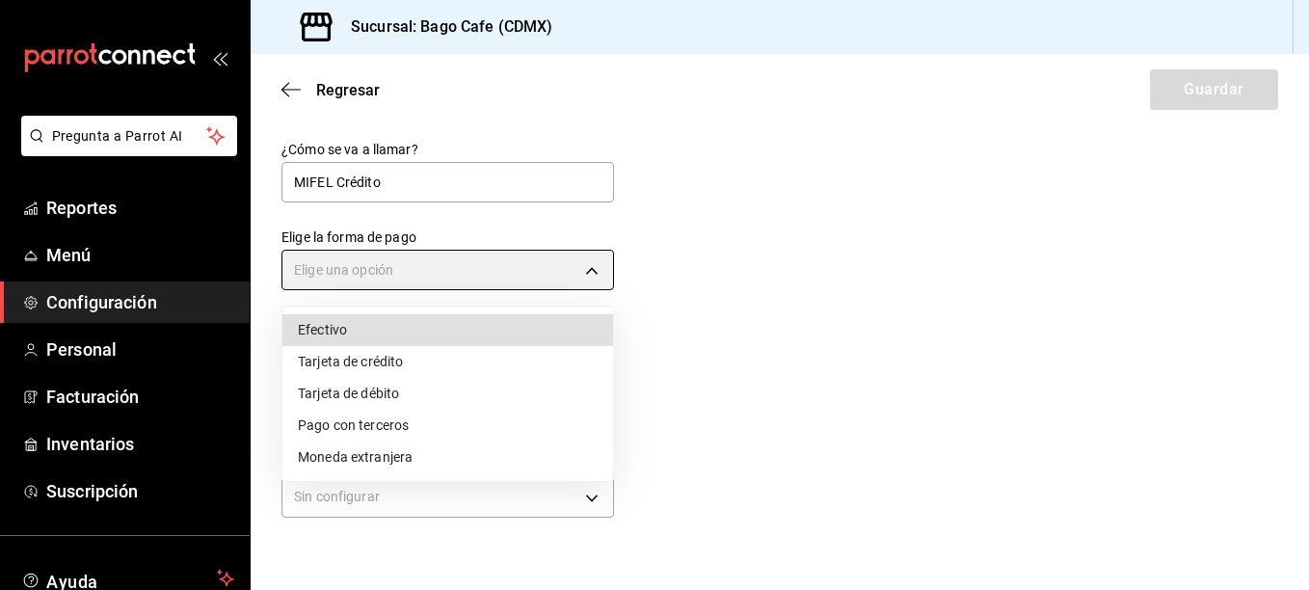
type input "CREDIT_CARD"
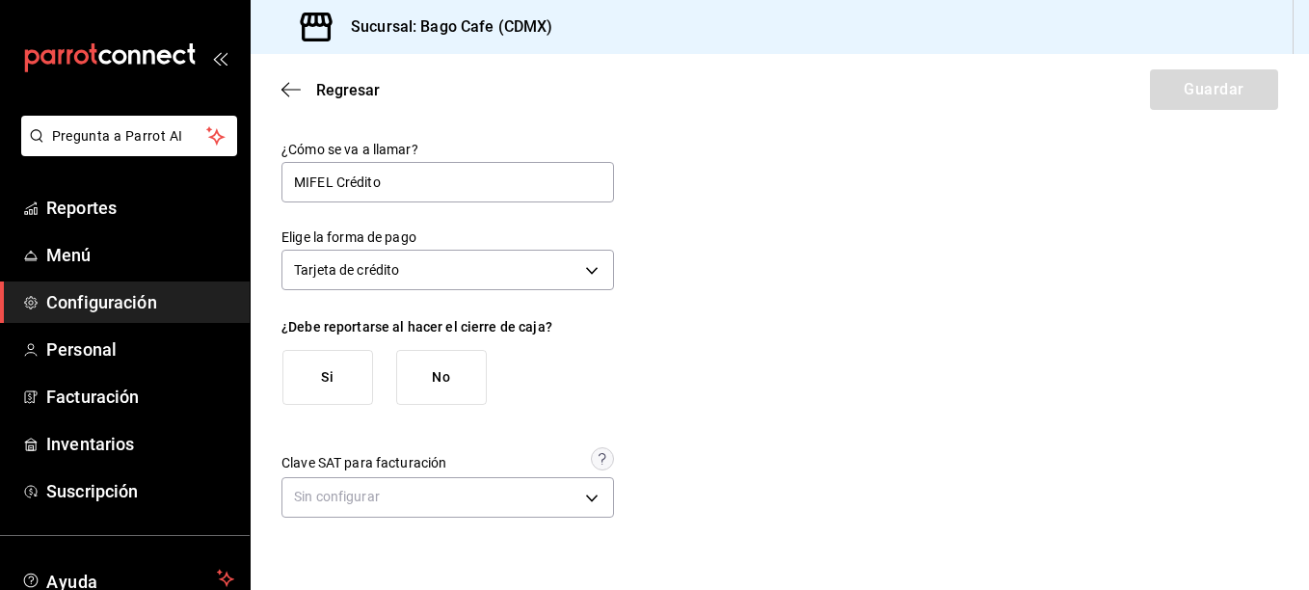
click at [345, 378] on button "Si" at bounding box center [327, 377] width 91 height 55
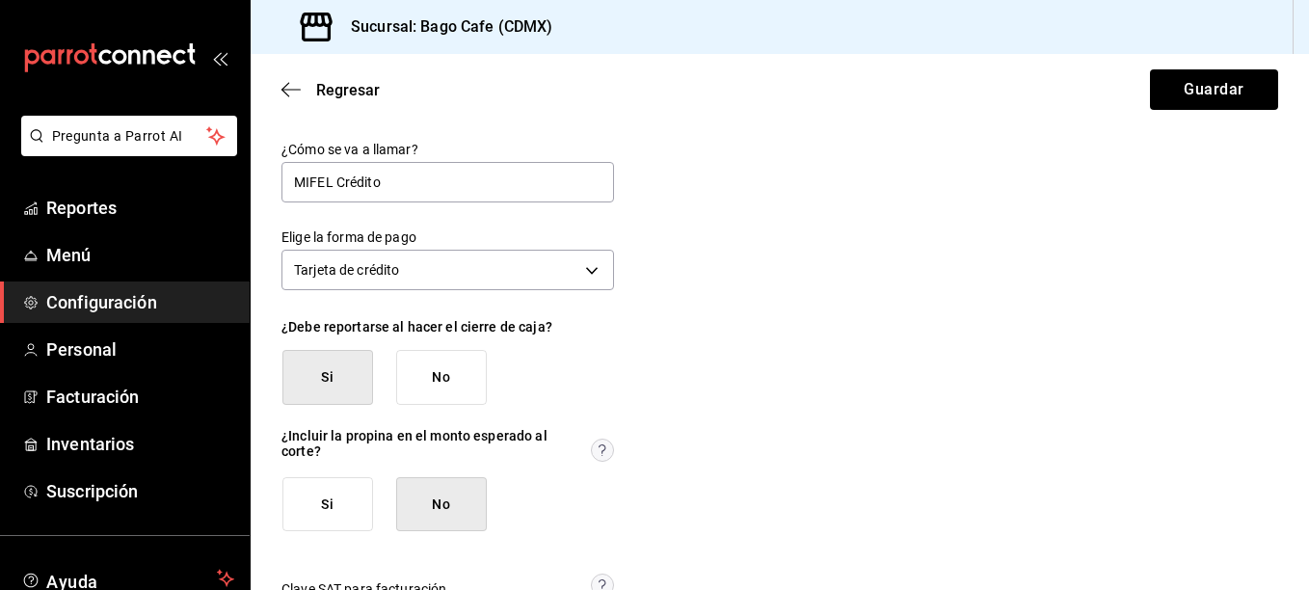
click at [448, 523] on button "No" at bounding box center [441, 504] width 91 height 55
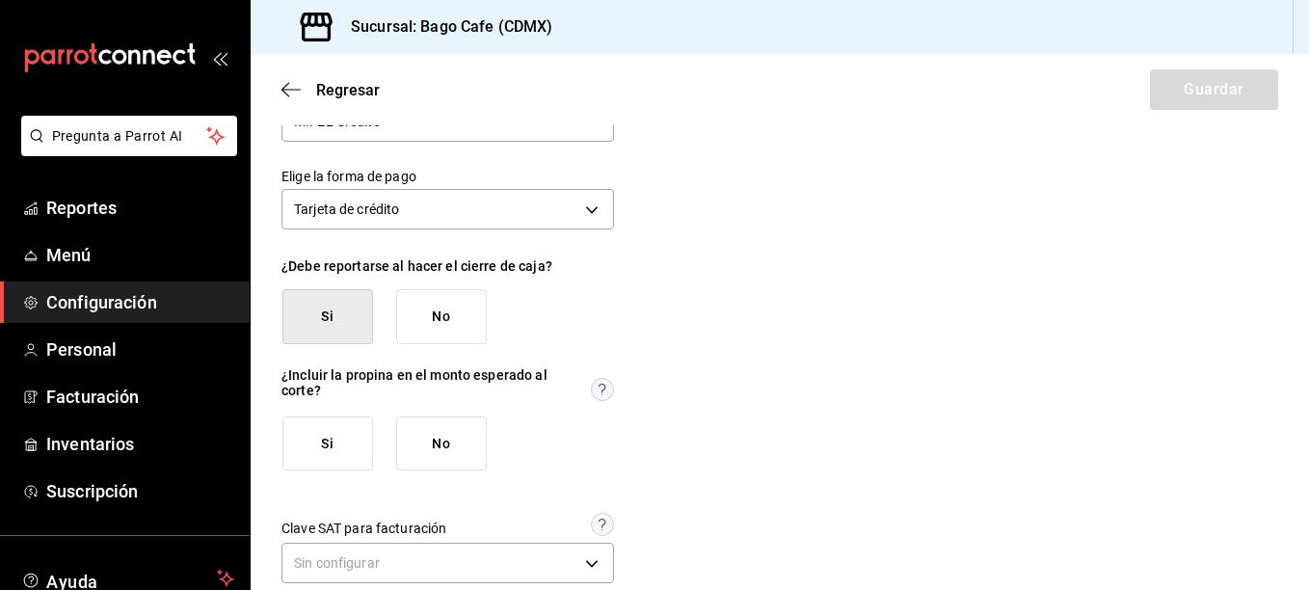
scroll to position [93, 0]
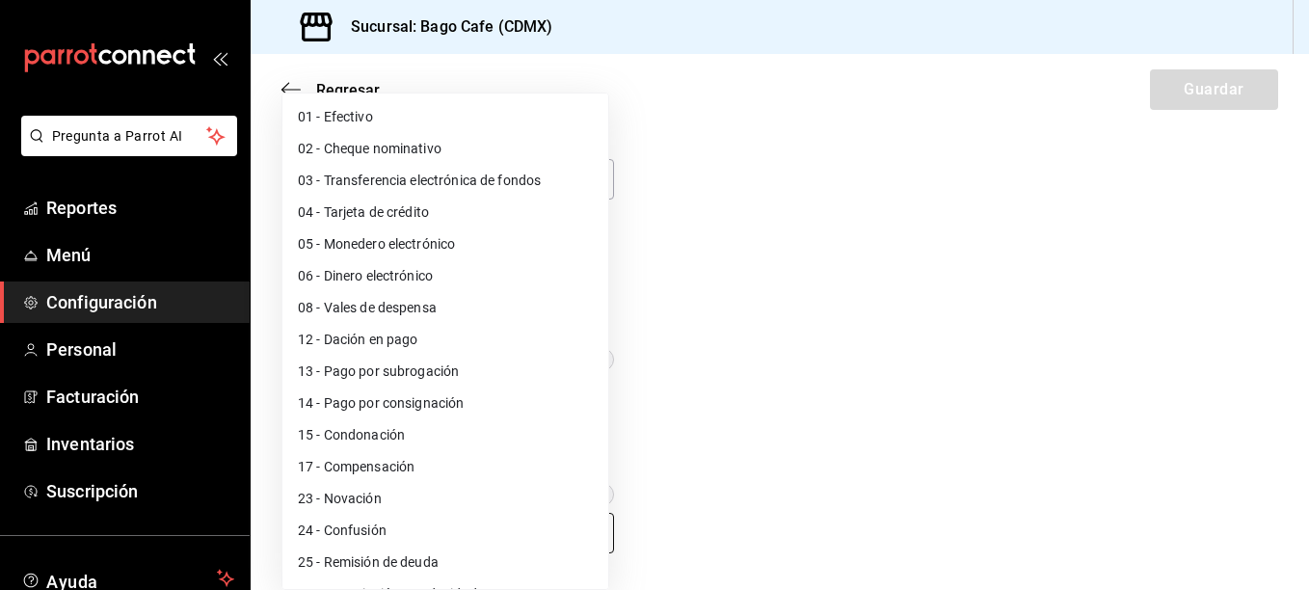
click at [417, 538] on body "Pregunta a Parrot AI Reportes Menú Configuración Personal Facturación Inventari…" at bounding box center [654, 295] width 1309 height 590
click at [510, 204] on li "04 - Tarjeta de crédito" at bounding box center [445, 213] width 326 height 32
type input "04"
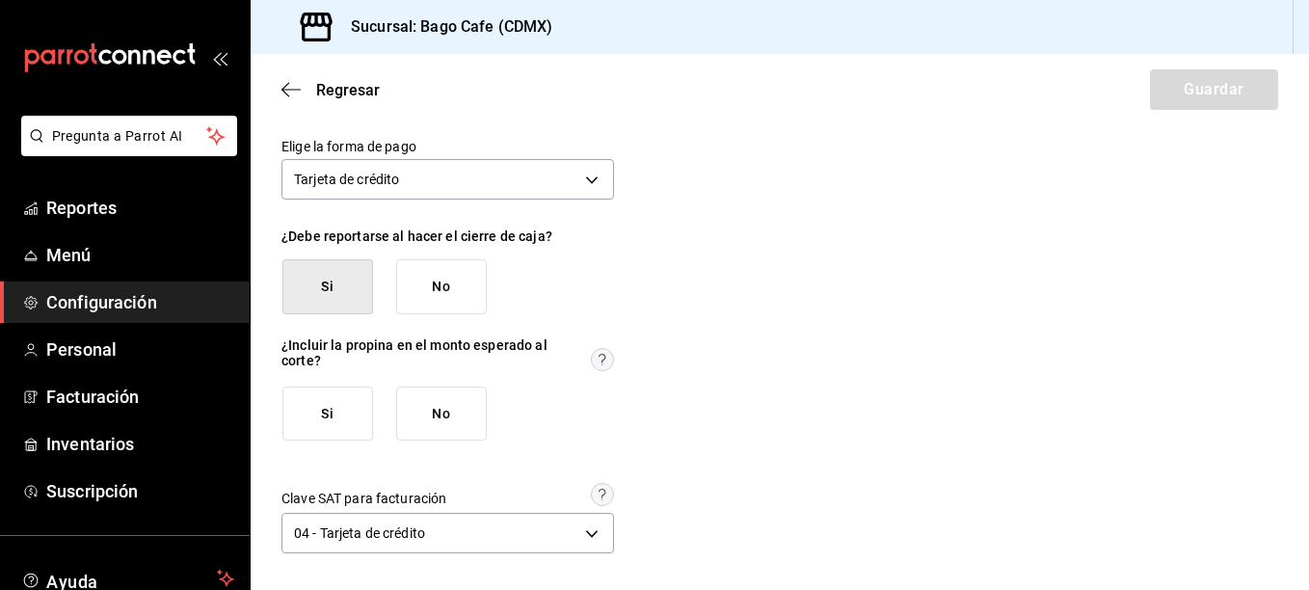
click at [410, 414] on button "No" at bounding box center [441, 413] width 91 height 55
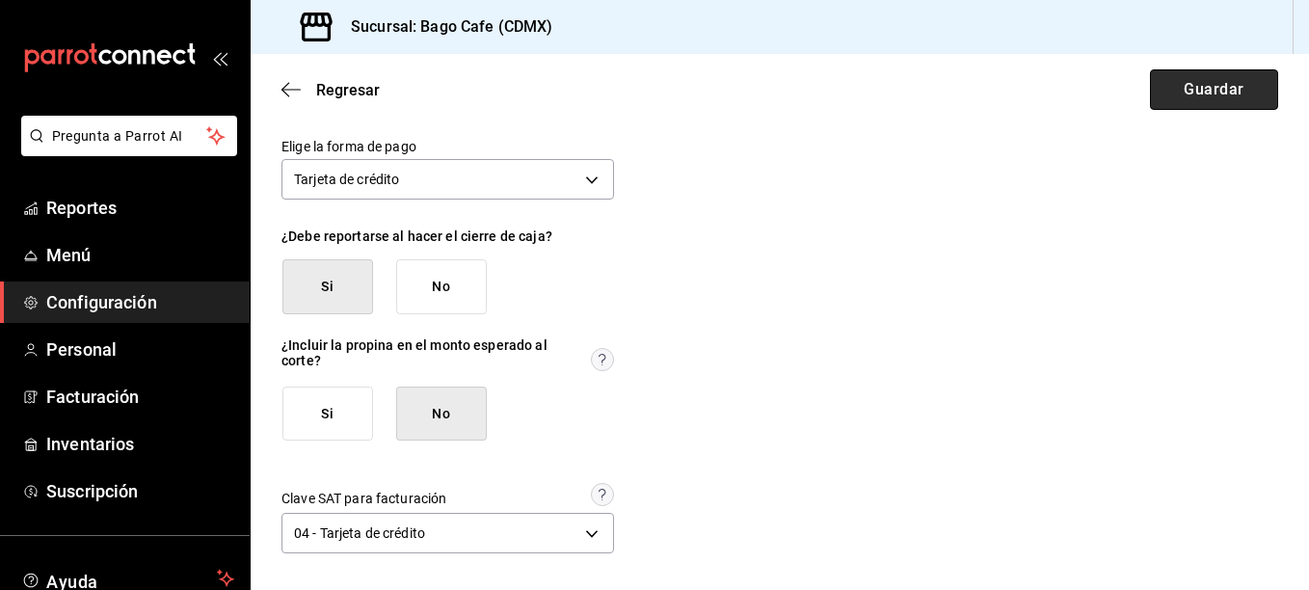
click at [1178, 82] on button "Guardar" at bounding box center [1214, 89] width 128 height 40
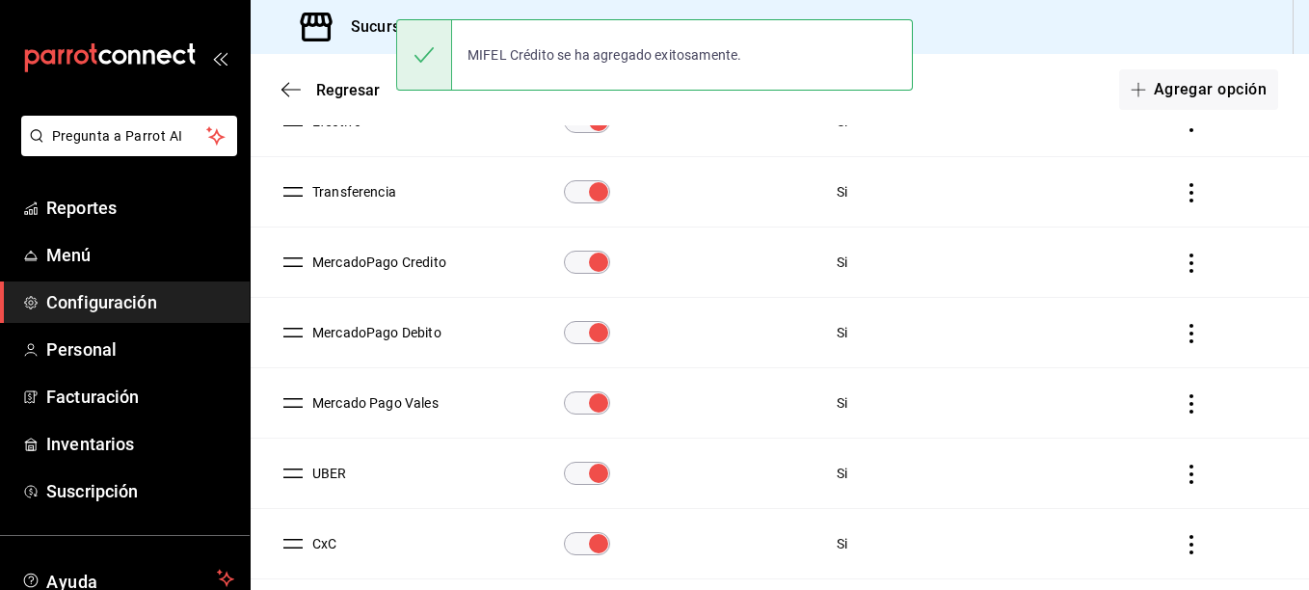
scroll to position [385, 0]
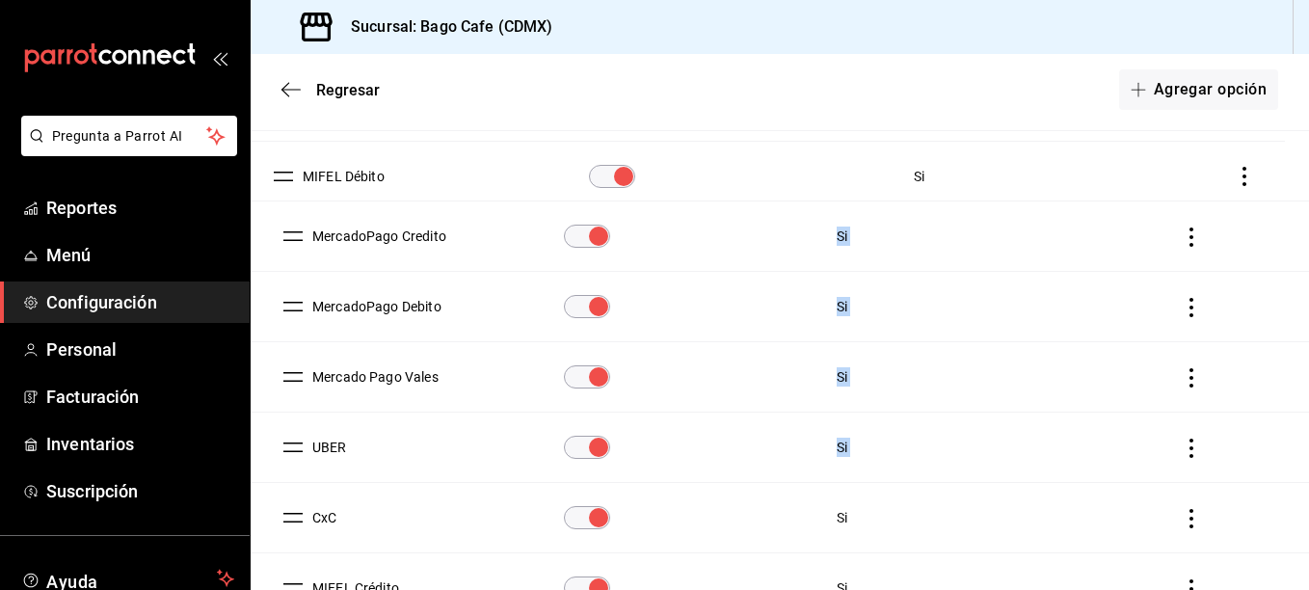
drag, startPoint x: 286, startPoint y: 514, endPoint x: 278, endPoint y: 172, distance: 341.2
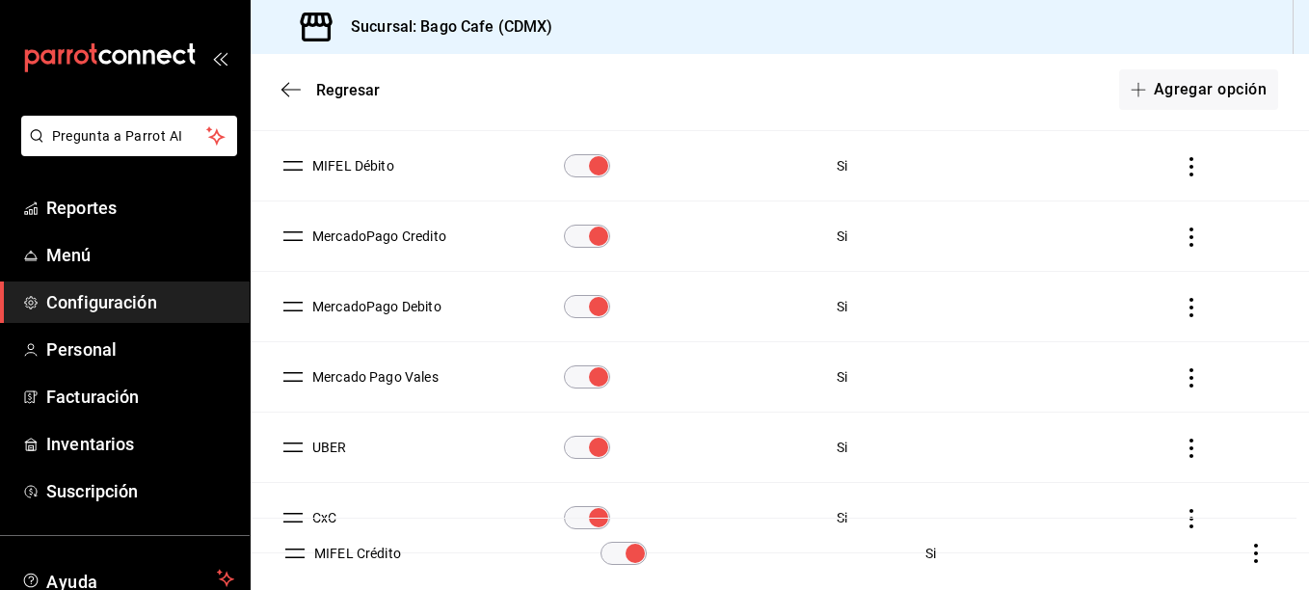
scroll to position [412, 0]
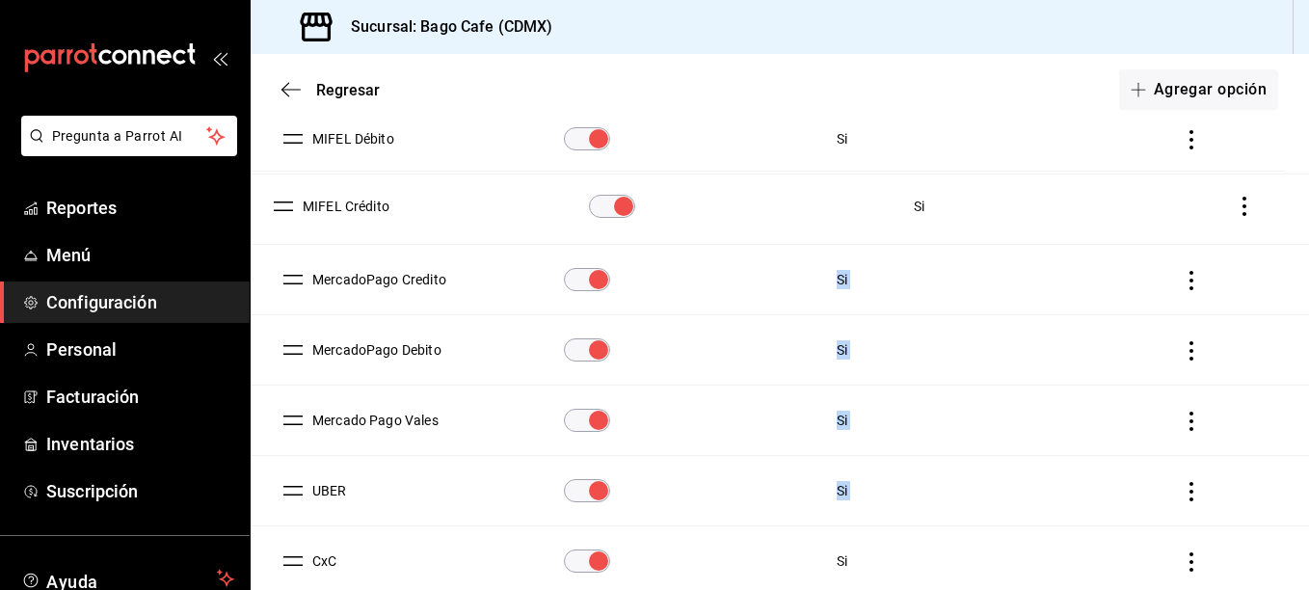
drag, startPoint x: 299, startPoint y: 577, endPoint x: 289, endPoint y: 195, distance: 382.7
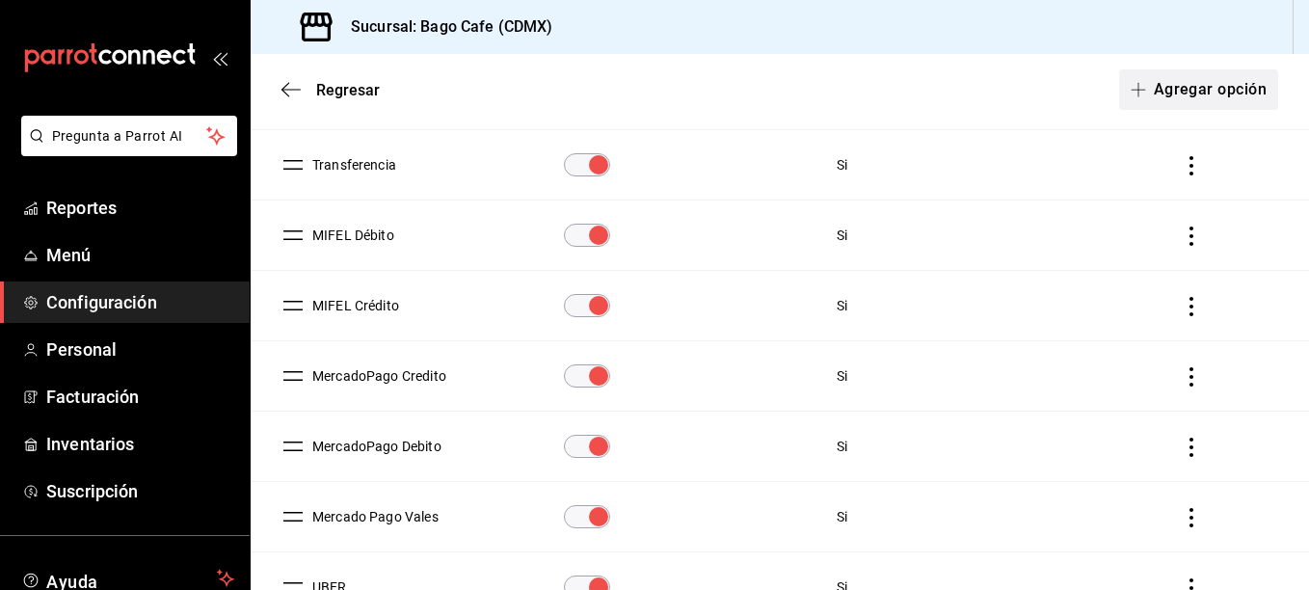
click at [1164, 81] on button "Agregar opción" at bounding box center [1198, 89] width 159 height 40
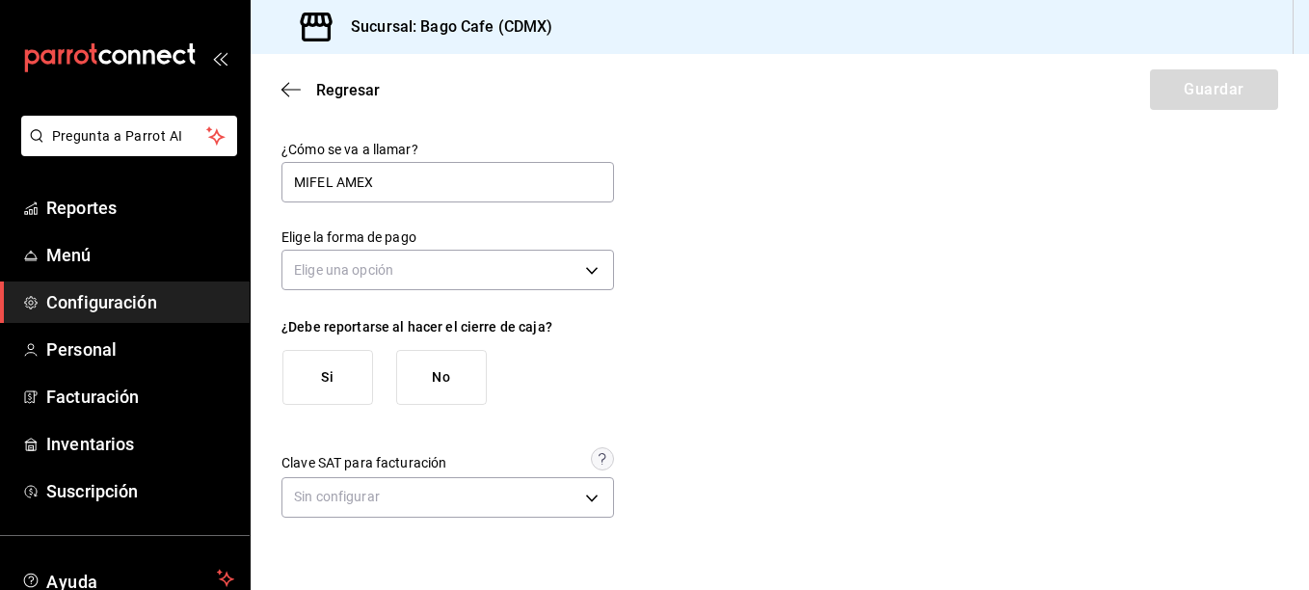
type input "MIFEL AMEX"
click at [867, 269] on div "¿Cómo se va a llamar? MIFEL AMEX Elige la forma de pago Elige una opción ¿Debe …" at bounding box center [779, 332] width 996 height 383
click at [289, 87] on icon "button" at bounding box center [290, 89] width 19 height 17
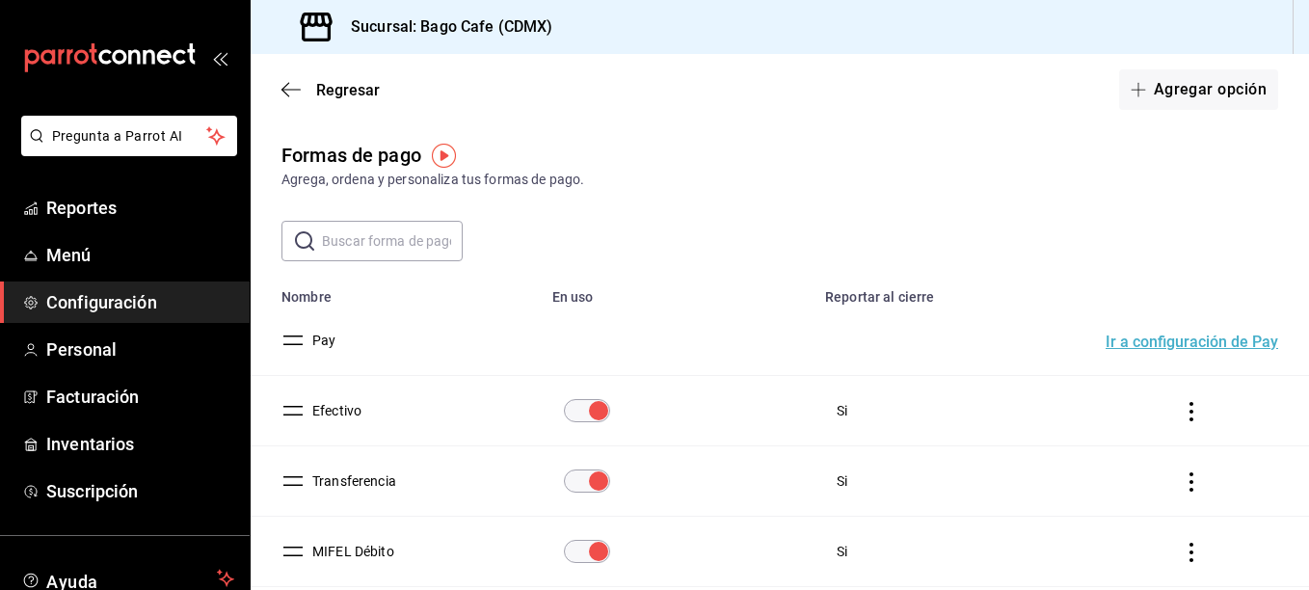
click at [853, 142] on div "Formas de pago Agrega, ordena y personaliza tus formas de pago." at bounding box center [780, 165] width 1058 height 49
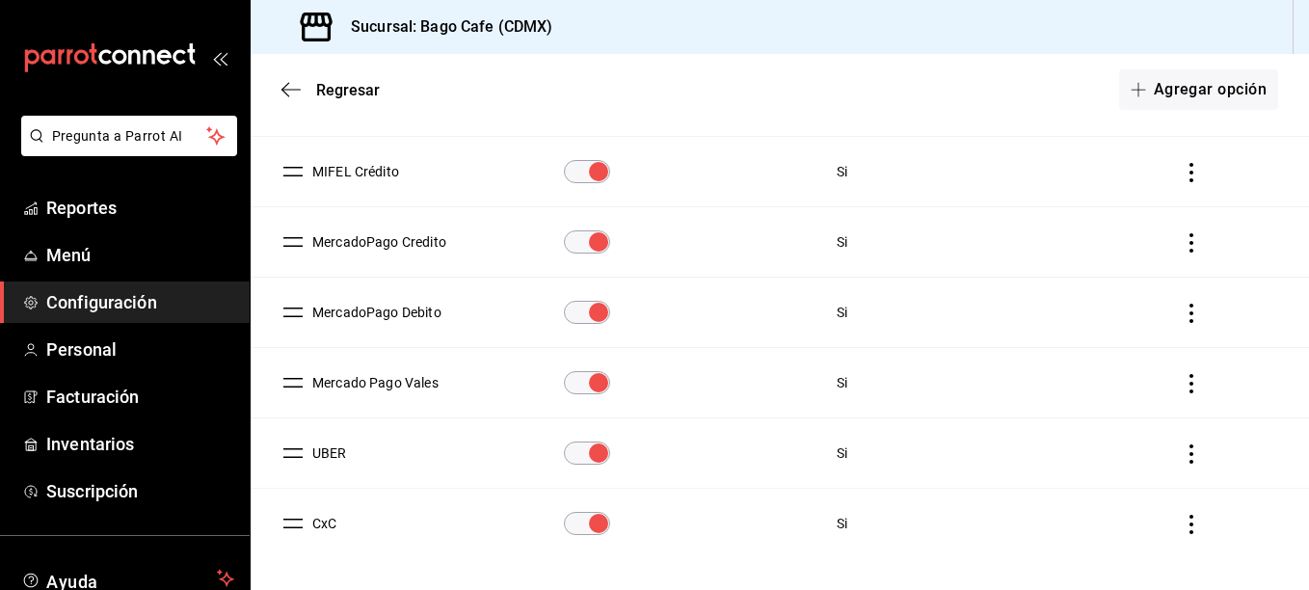
scroll to position [482, 0]
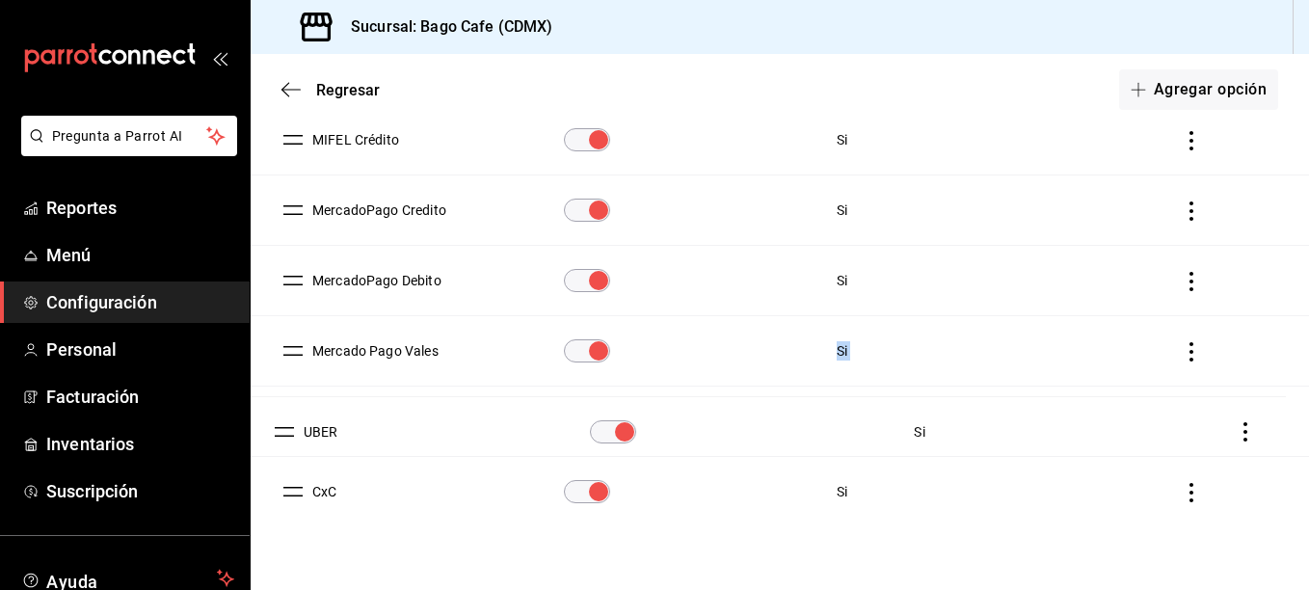
drag, startPoint x: 290, startPoint y: 416, endPoint x: 281, endPoint y: 426, distance: 13.0
drag, startPoint x: 281, startPoint y: 426, endPoint x: 466, endPoint y: 475, distance: 191.4
click at [466, 475] on td "CxC" at bounding box center [396, 492] width 290 height 70
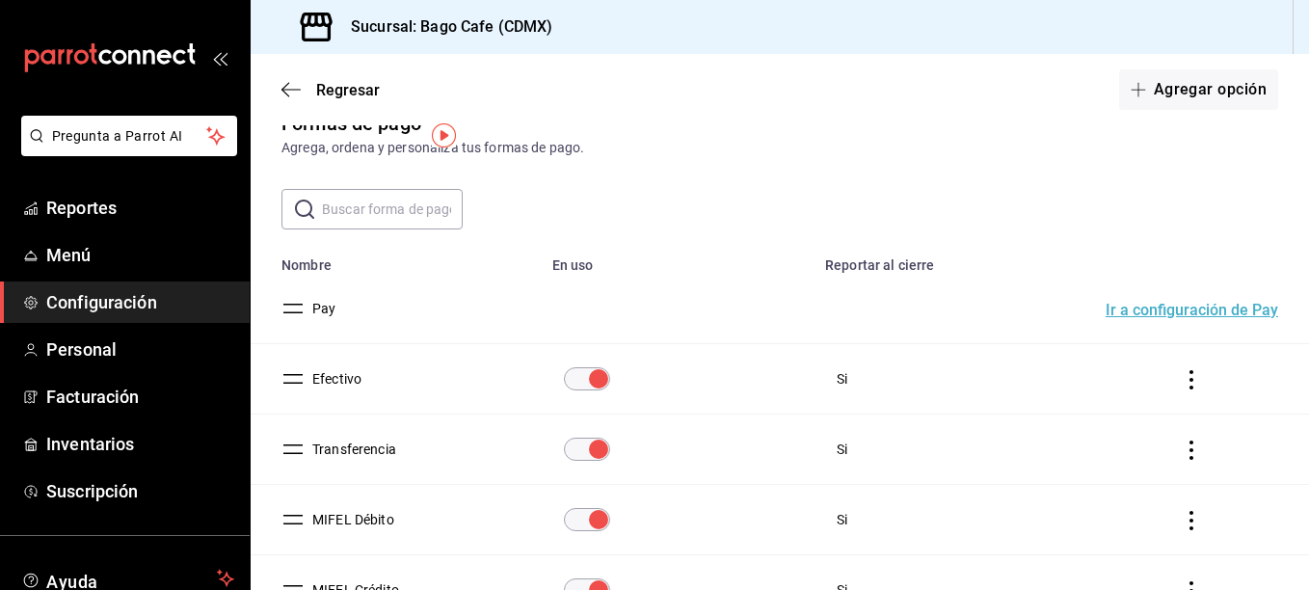
scroll to position [0, 0]
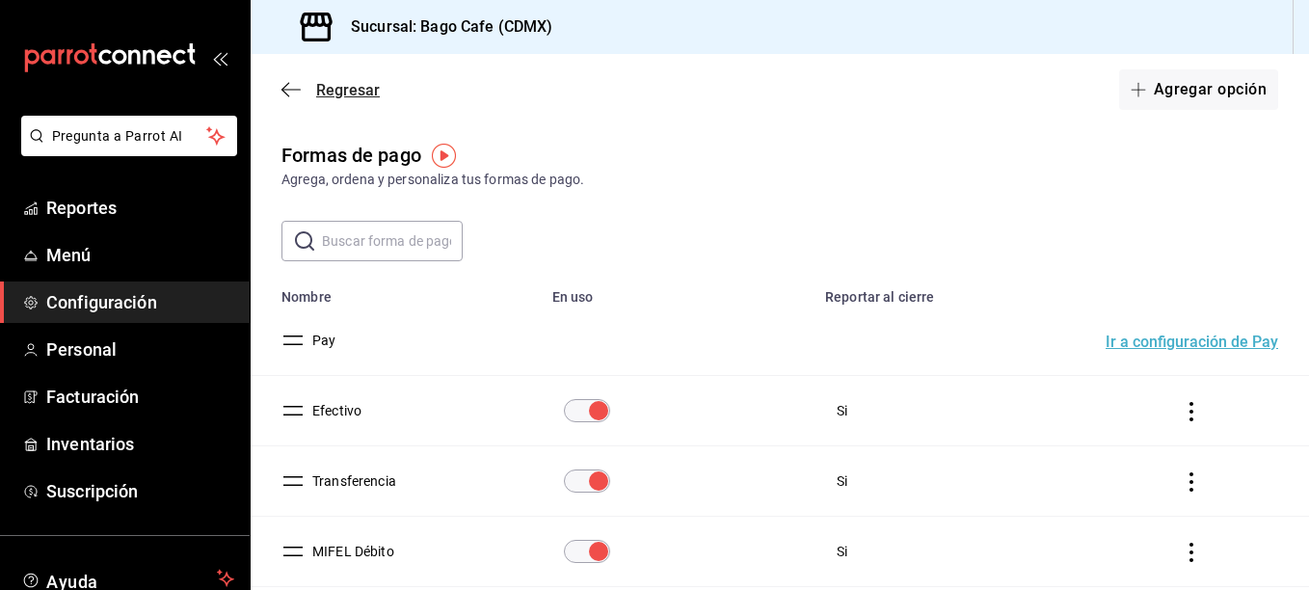
click at [284, 92] on icon "button" at bounding box center [285, 90] width 8 height 14
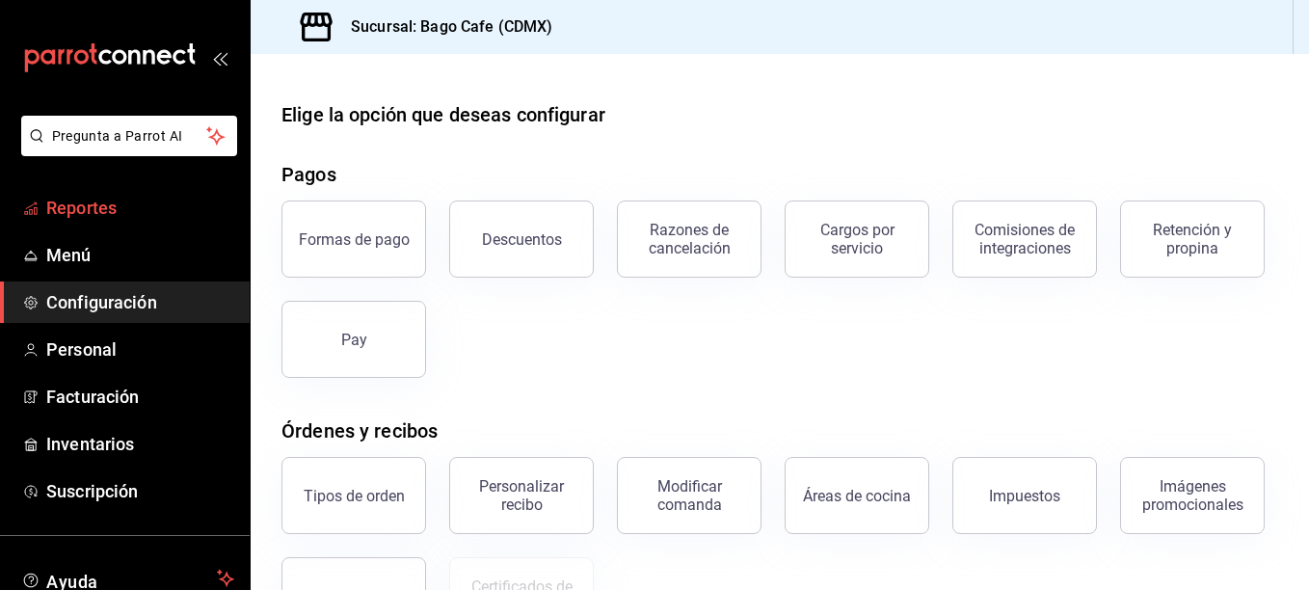
click at [82, 215] on span "Reportes" at bounding box center [140, 208] width 188 height 26
